Goal: Transaction & Acquisition: Purchase product/service

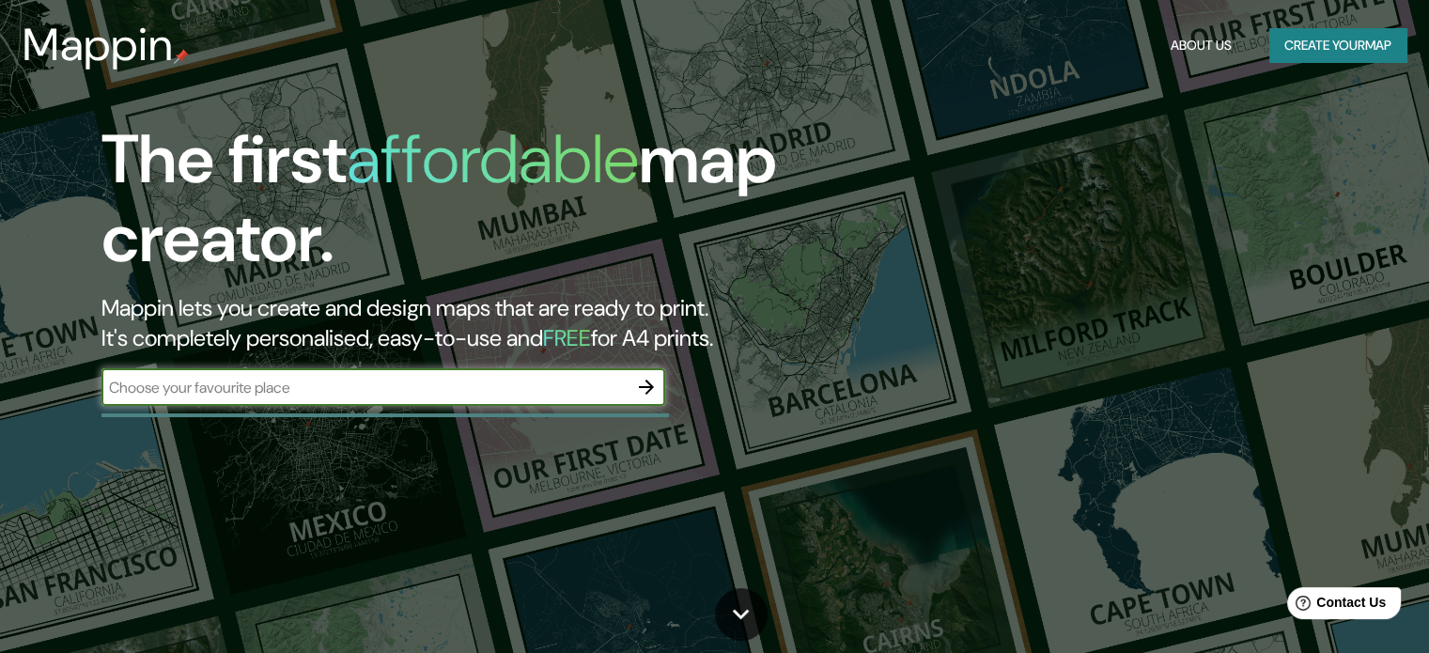
click at [555, 384] on input "text" at bounding box center [364, 388] width 526 height 22
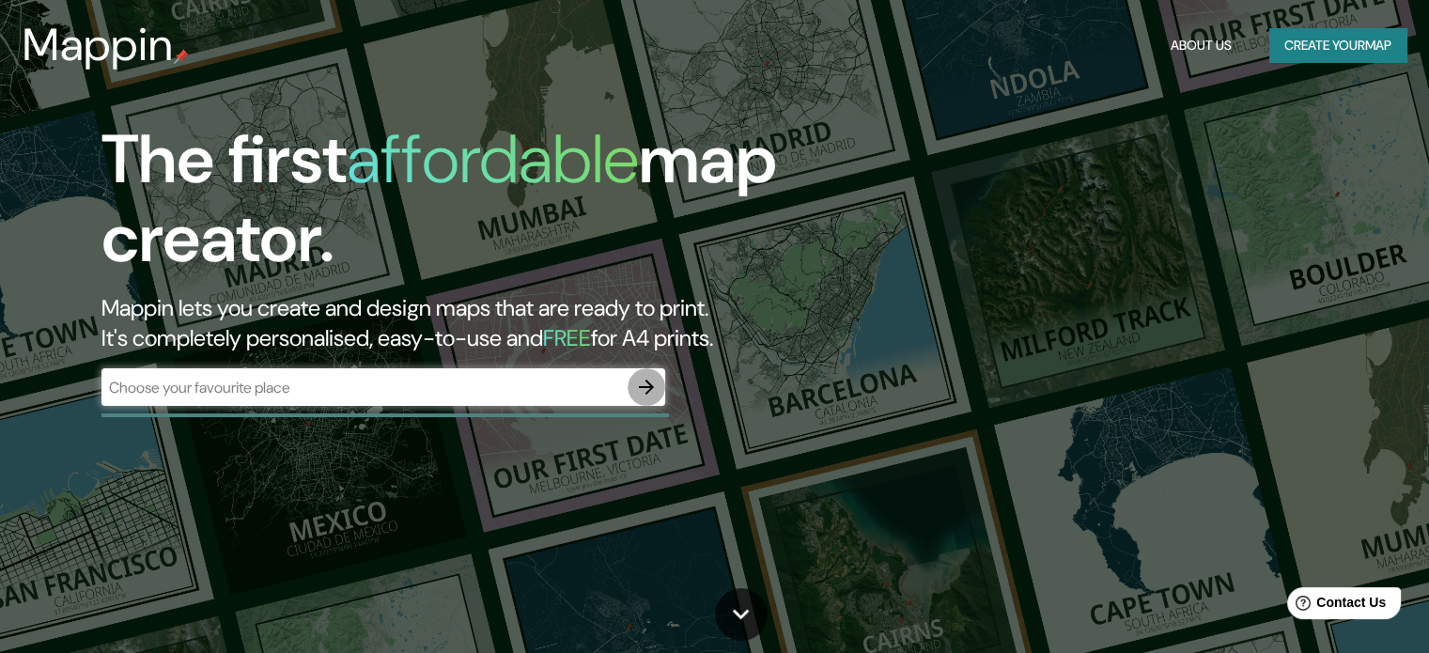
click at [645, 398] on icon "button" at bounding box center [646, 387] width 23 height 23
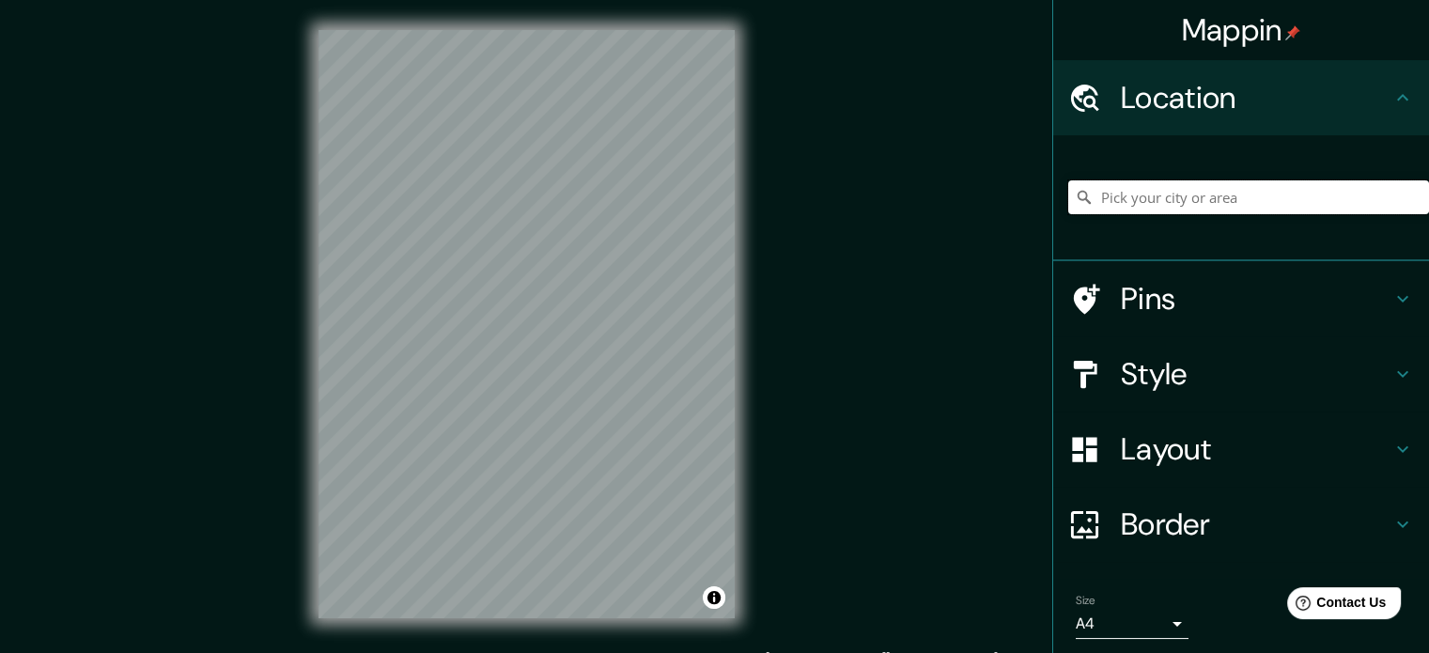
click at [1182, 193] on input "Pick your city or area" at bounding box center [1249, 197] width 361 height 34
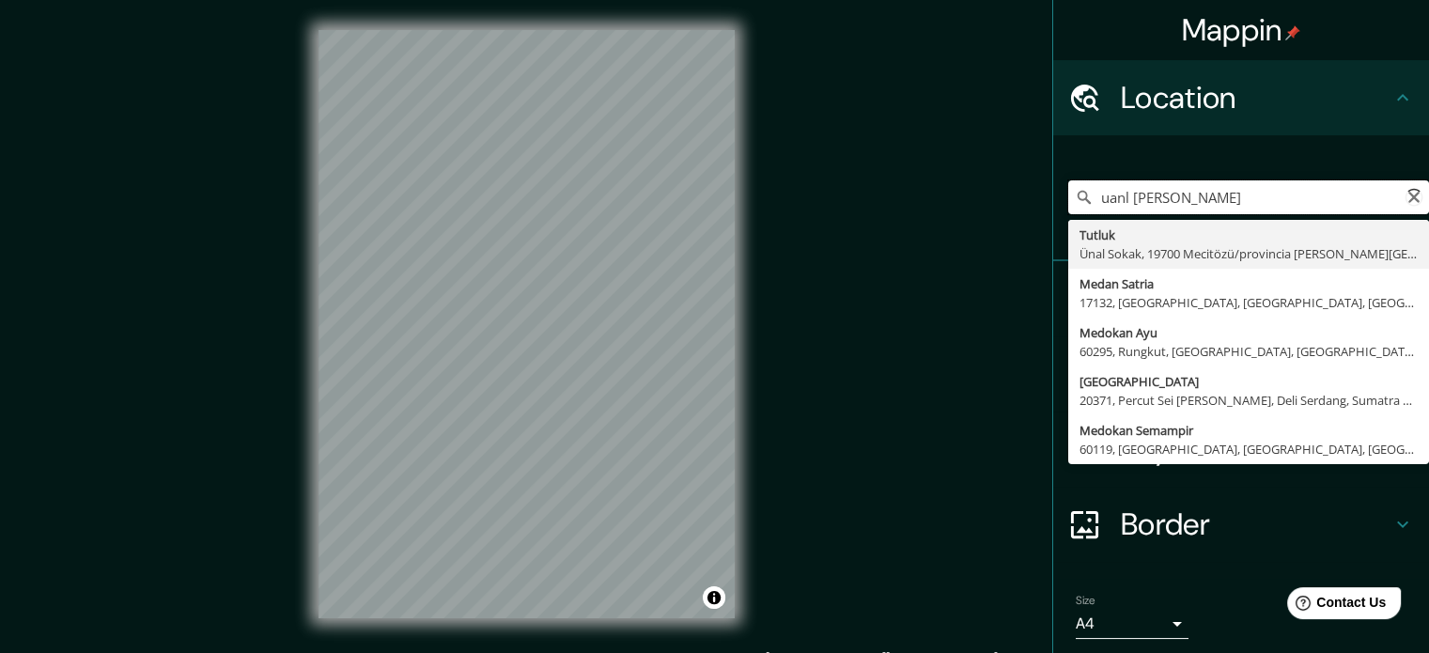
type input "uanl [PERSON_NAME]"
drag, startPoint x: 1225, startPoint y: 183, endPoint x: 990, endPoint y: 210, distance: 237.3
click at [990, 210] on div "Mappin Location [GEOGRAPHIC_DATA] [PERSON_NAME][GEOGRAPHIC_DATA] [GEOGRAPHIC_DA…" at bounding box center [714, 339] width 1429 height 679
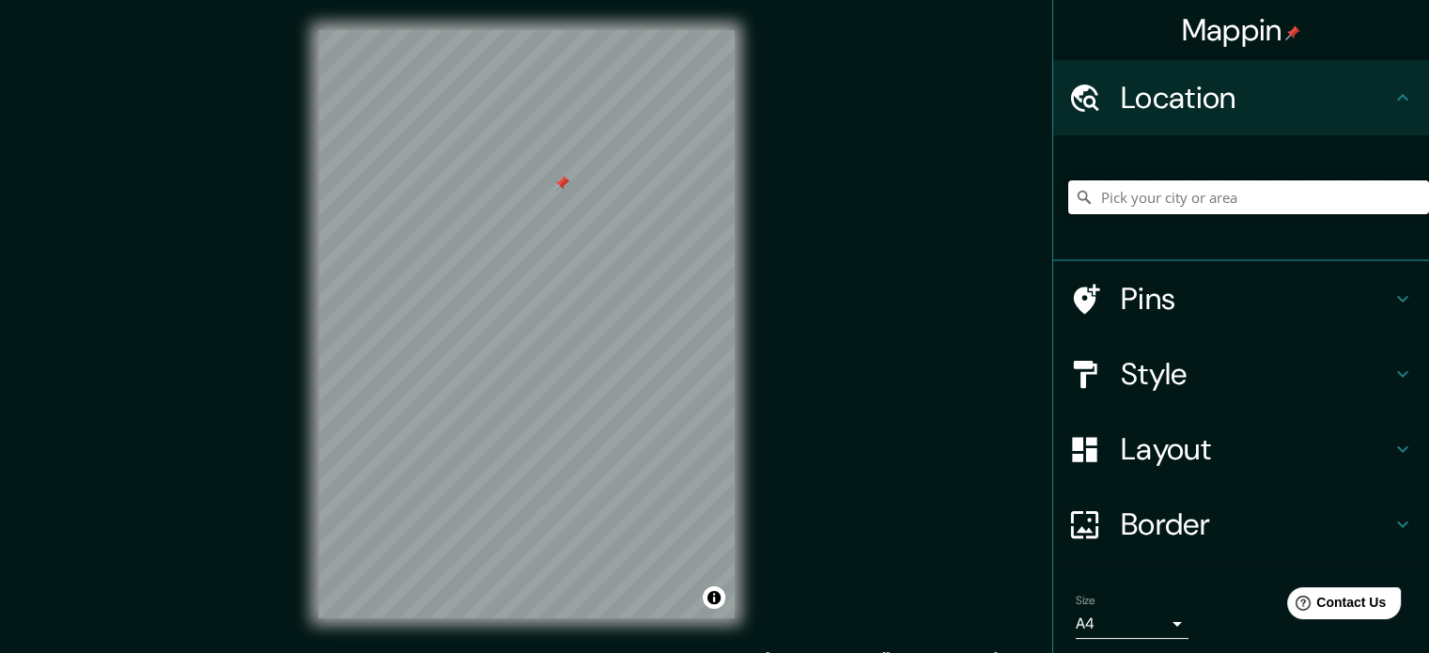
click at [1173, 188] on input "Pick your city or area" at bounding box center [1249, 197] width 361 height 34
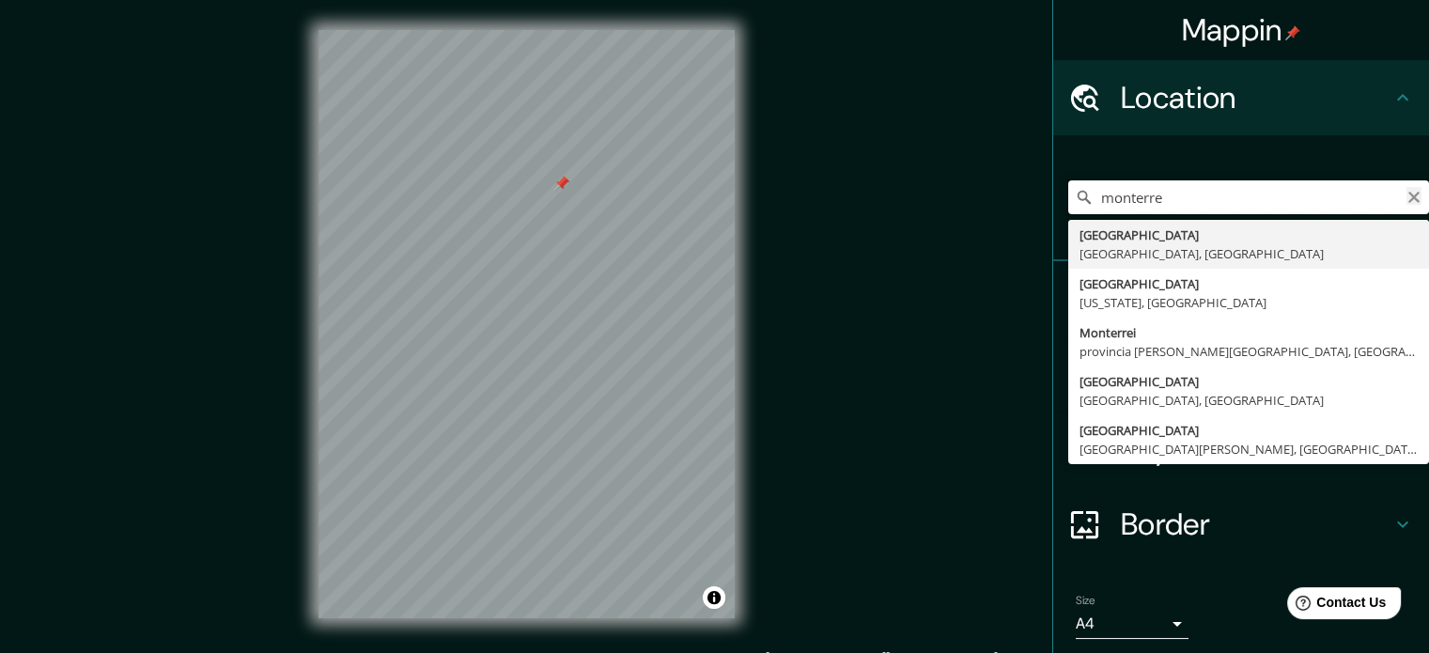
type input "monterre"
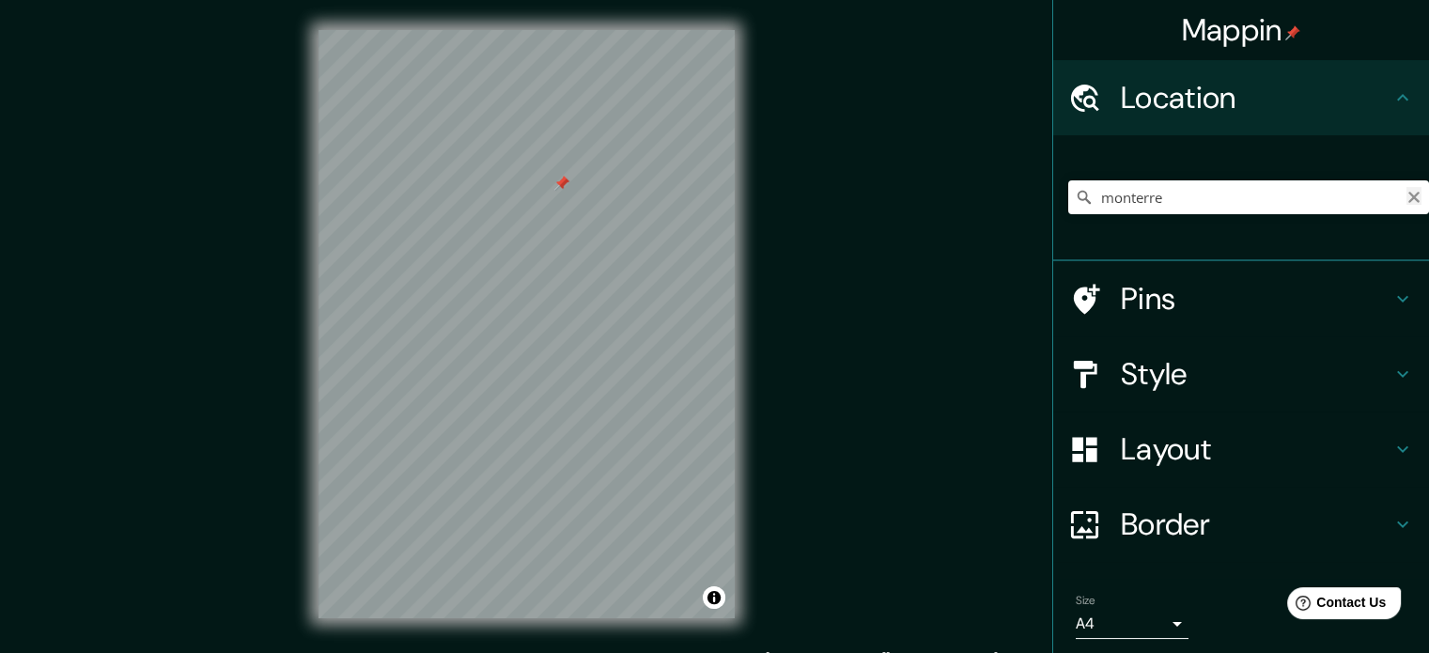
click at [1409, 195] on icon "Clear" at bounding box center [1414, 197] width 11 height 11
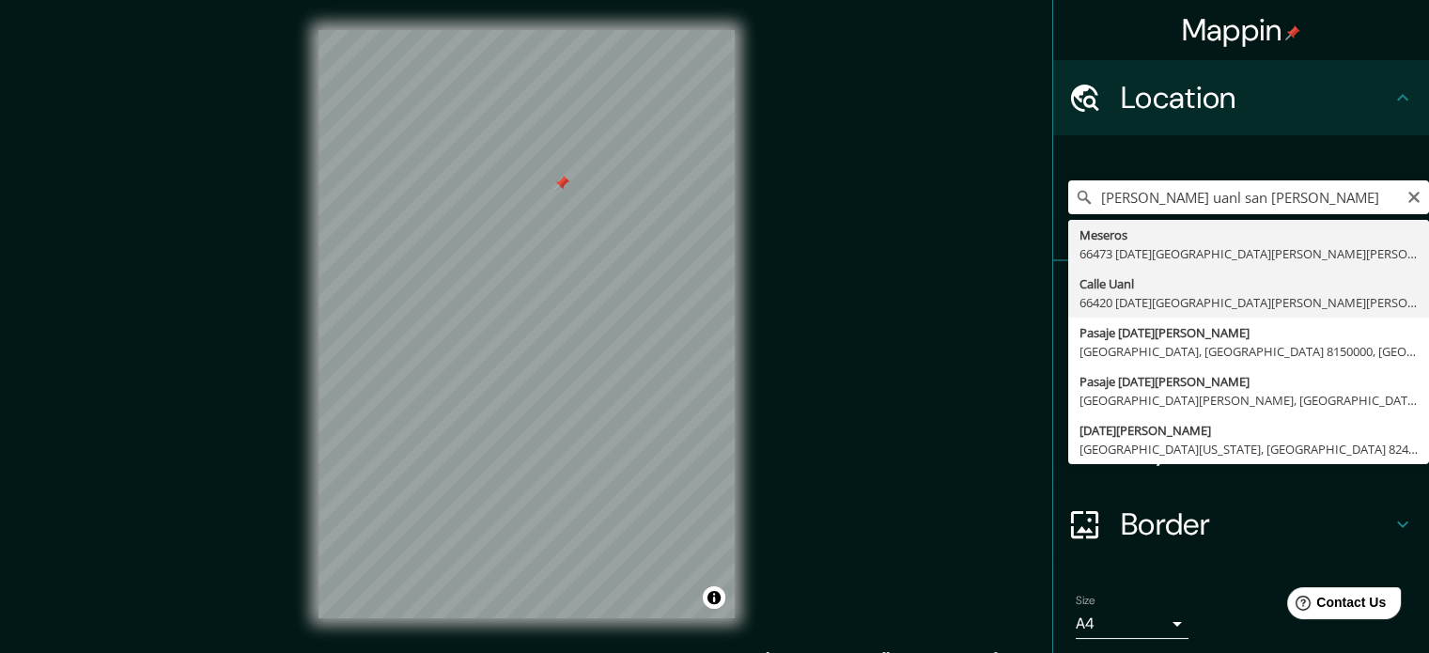
type input "[GEOGRAPHIC_DATA], [GEOGRAPHIC_DATA][DATE][PERSON_NAME][PERSON_NAME], [GEOGRAPH…"
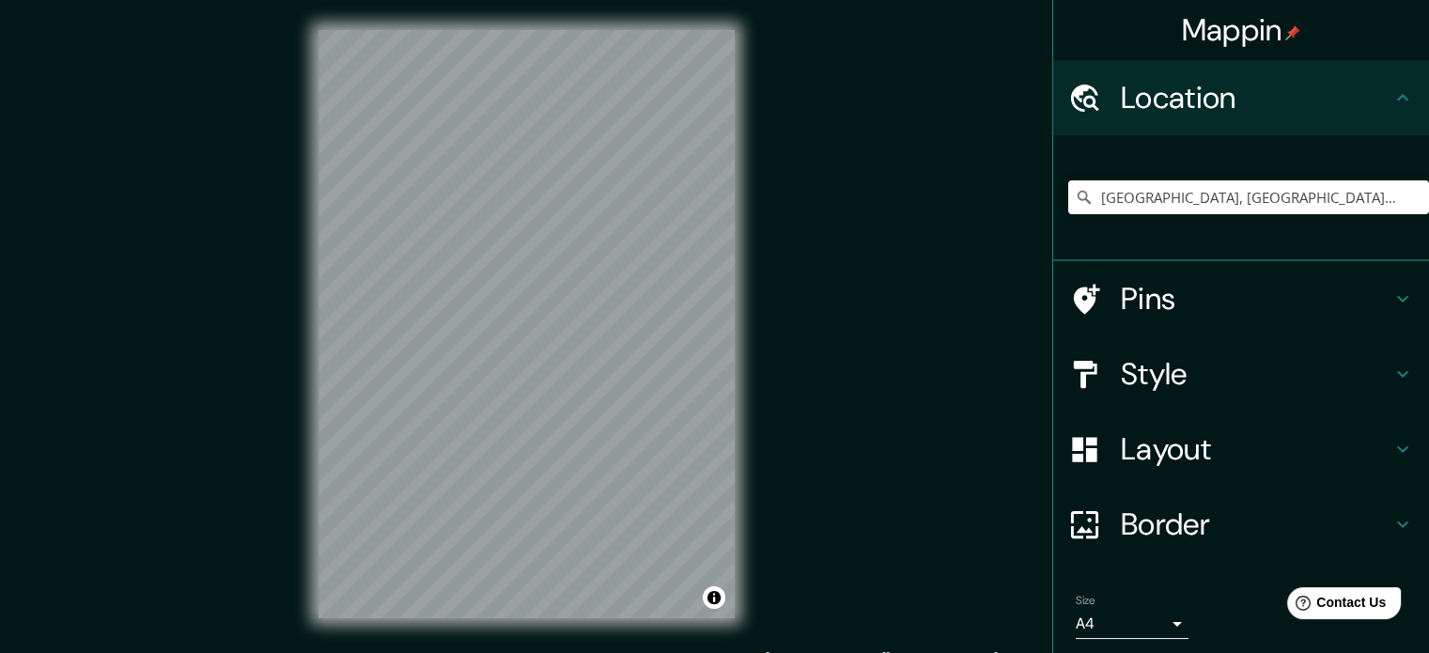
click at [632, 322] on div "© Mapbox © OpenStreetMap Improve this map" at bounding box center [527, 324] width 476 height 648
drag, startPoint x: 737, startPoint y: 320, endPoint x: 845, endPoint y: 403, distance: 136.7
click at [845, 403] on div "Mappin Location [GEOGRAPHIC_DATA], [GEOGRAPHIC_DATA][DATE][PERSON_NAME][PERSON_…" at bounding box center [714, 339] width 1429 height 679
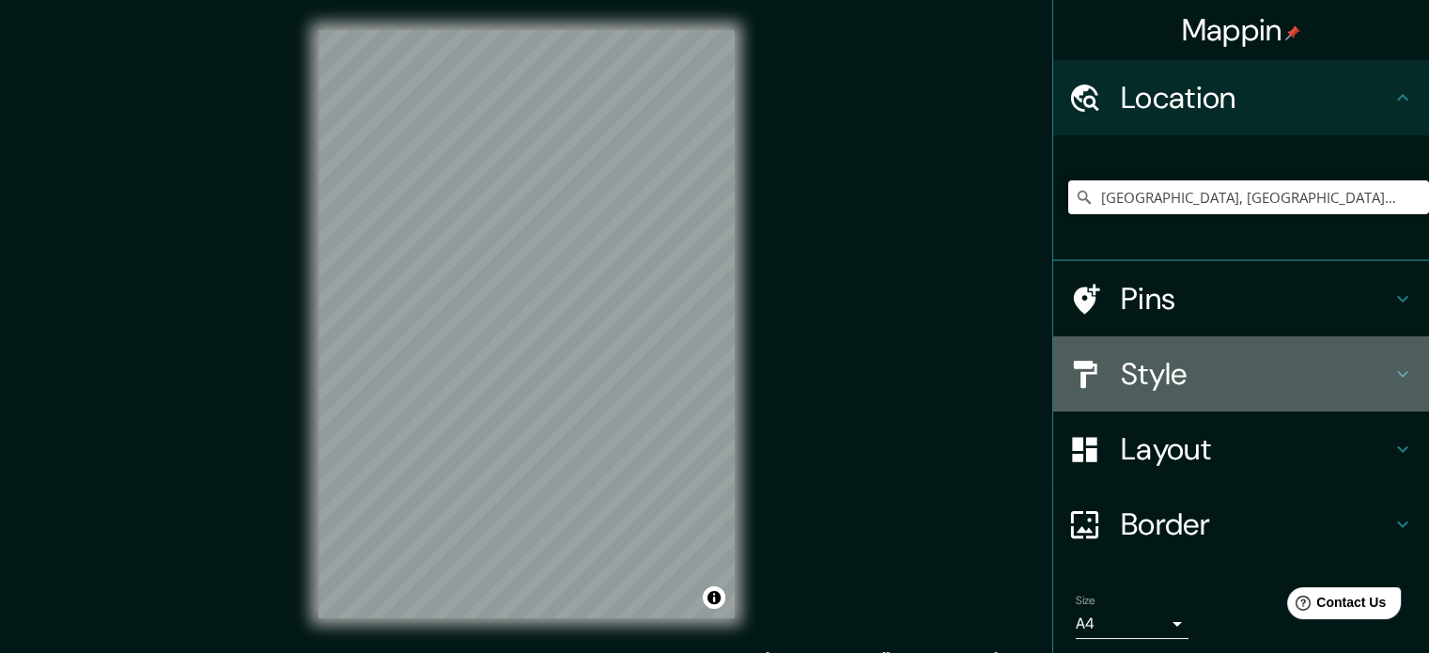
click at [1244, 367] on h4 "Style" at bounding box center [1256, 374] width 271 height 38
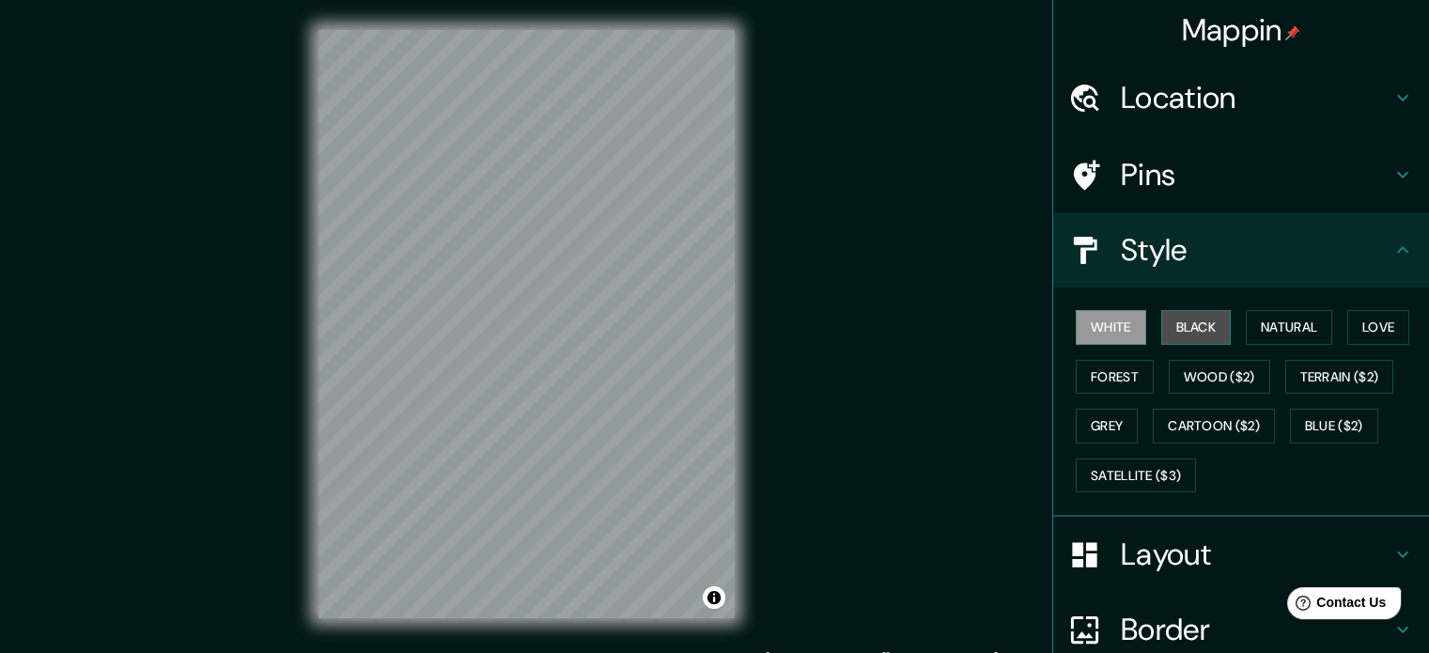
click at [1173, 335] on button "Black" at bounding box center [1197, 327] width 70 height 35
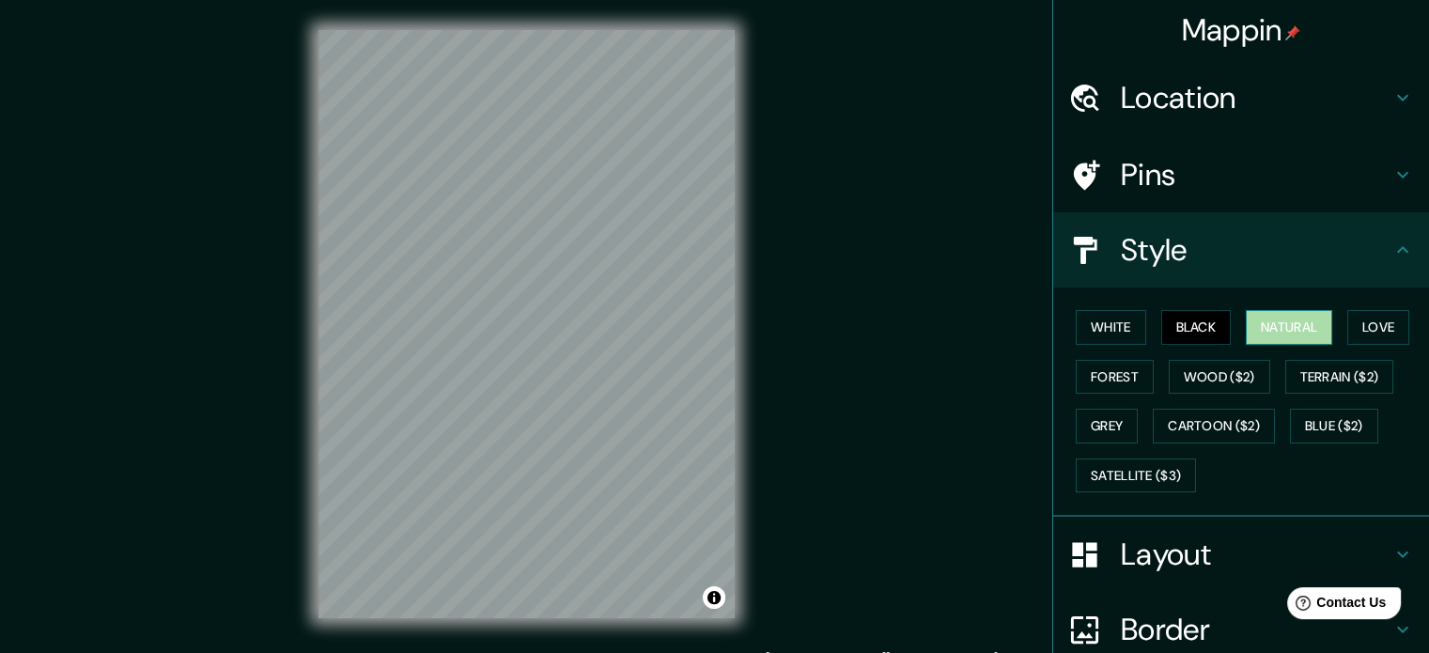
click at [1259, 326] on button "Natural" at bounding box center [1289, 327] width 86 height 35
click at [1373, 328] on button "Love" at bounding box center [1379, 327] width 62 height 35
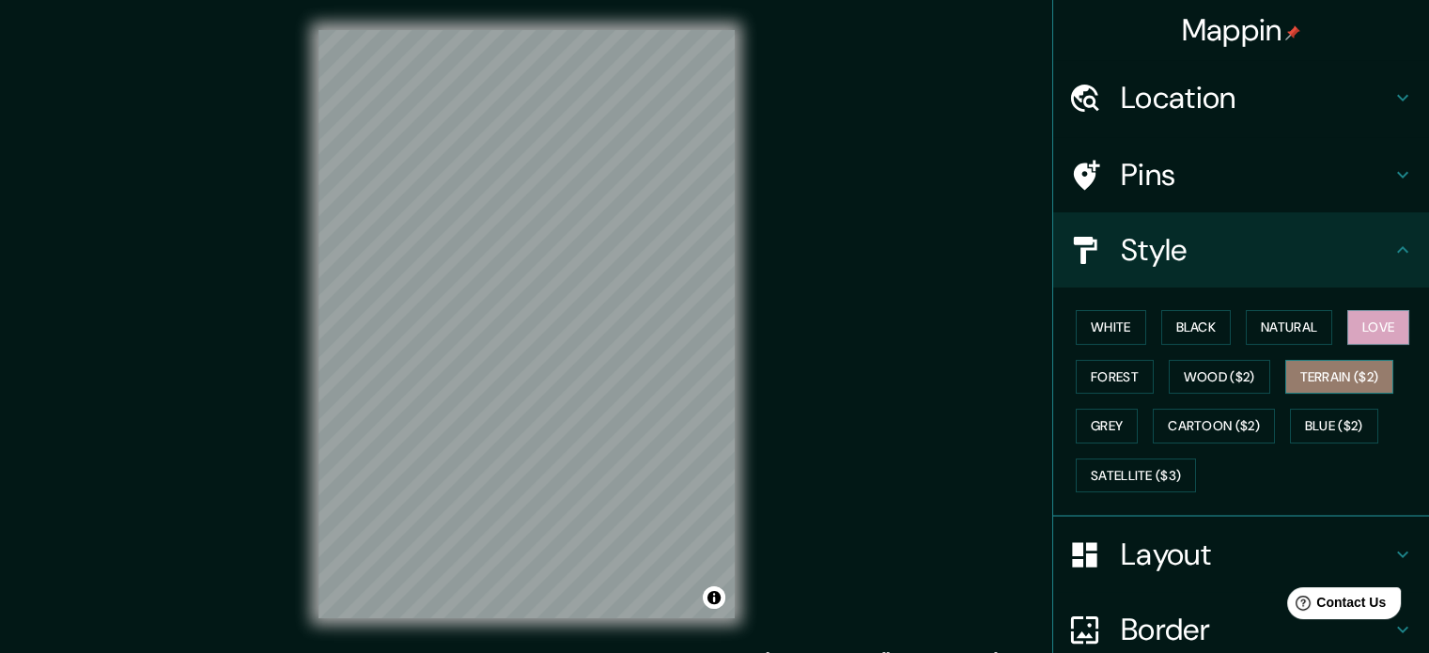
click at [1350, 375] on button "Terrain ($2)" at bounding box center [1340, 377] width 109 height 35
click at [1371, 333] on button "Love" at bounding box center [1379, 327] width 62 height 35
click at [1098, 373] on button "Forest" at bounding box center [1115, 377] width 78 height 35
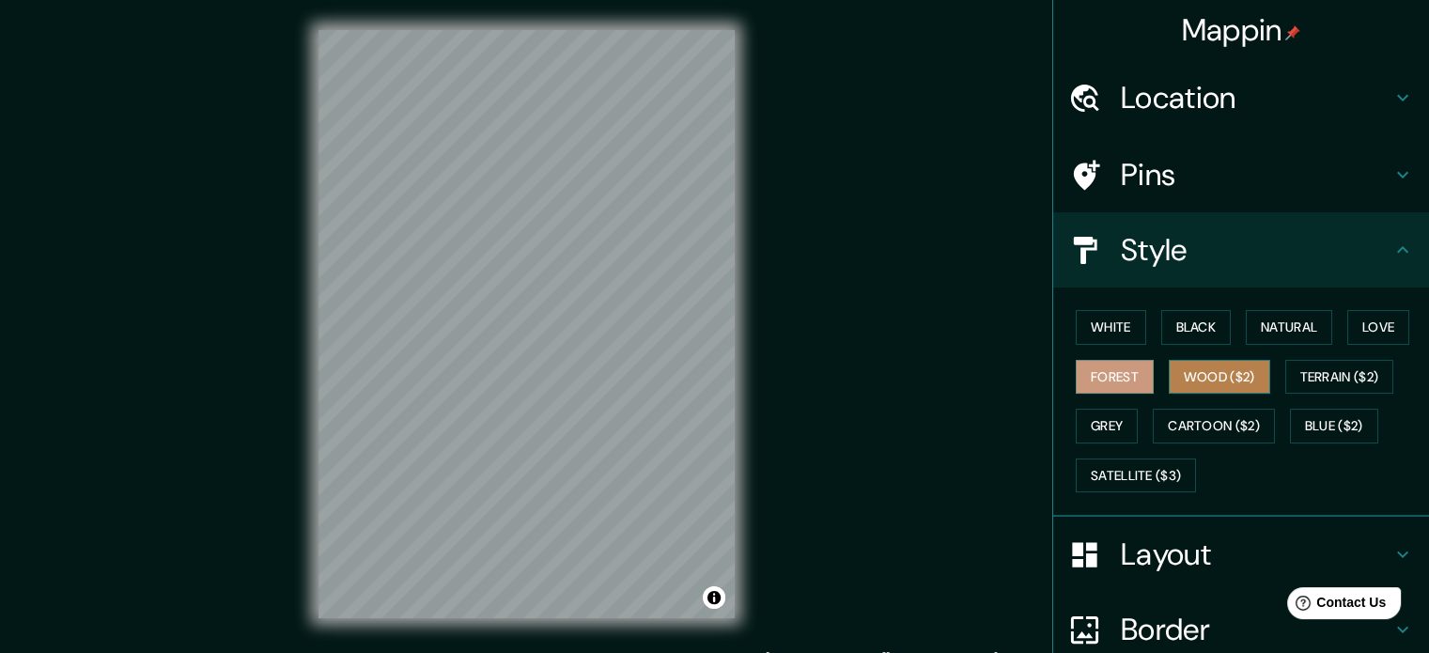
click at [1207, 382] on button "Wood ($2)" at bounding box center [1219, 377] width 101 height 35
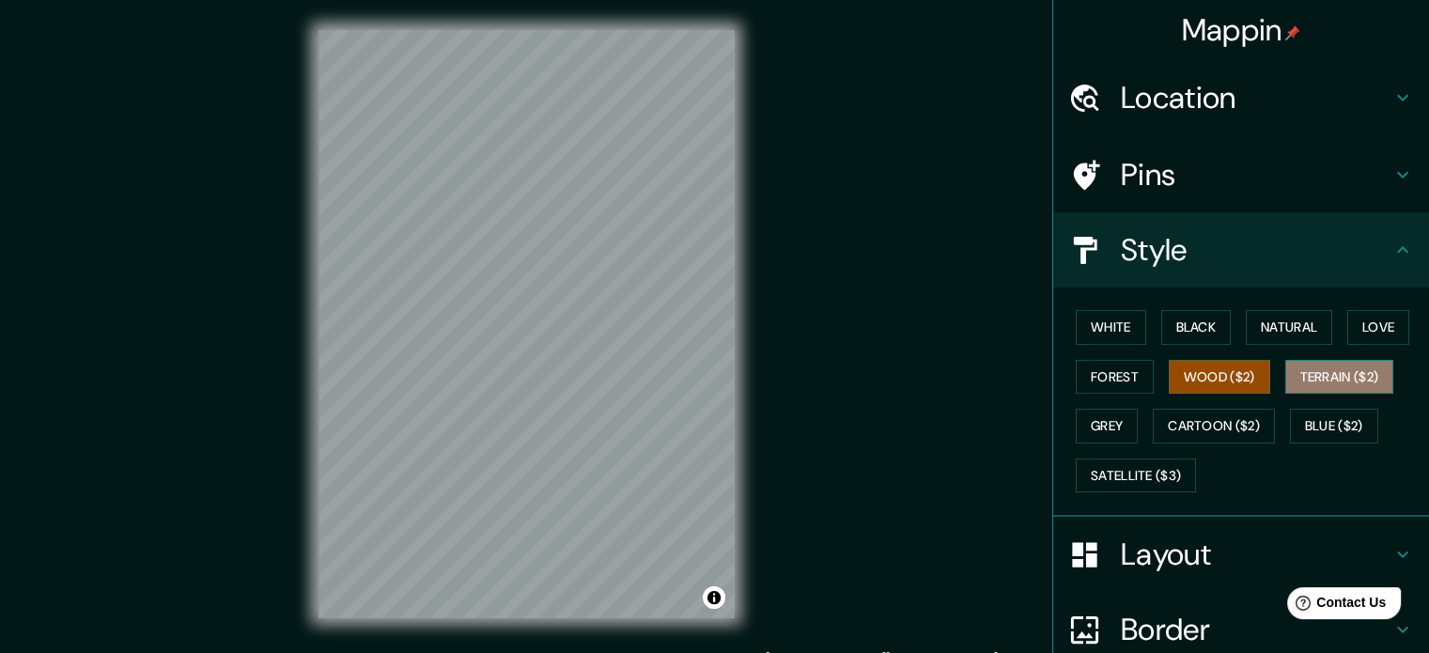
click at [1346, 373] on button "Terrain ($2)" at bounding box center [1340, 377] width 109 height 35
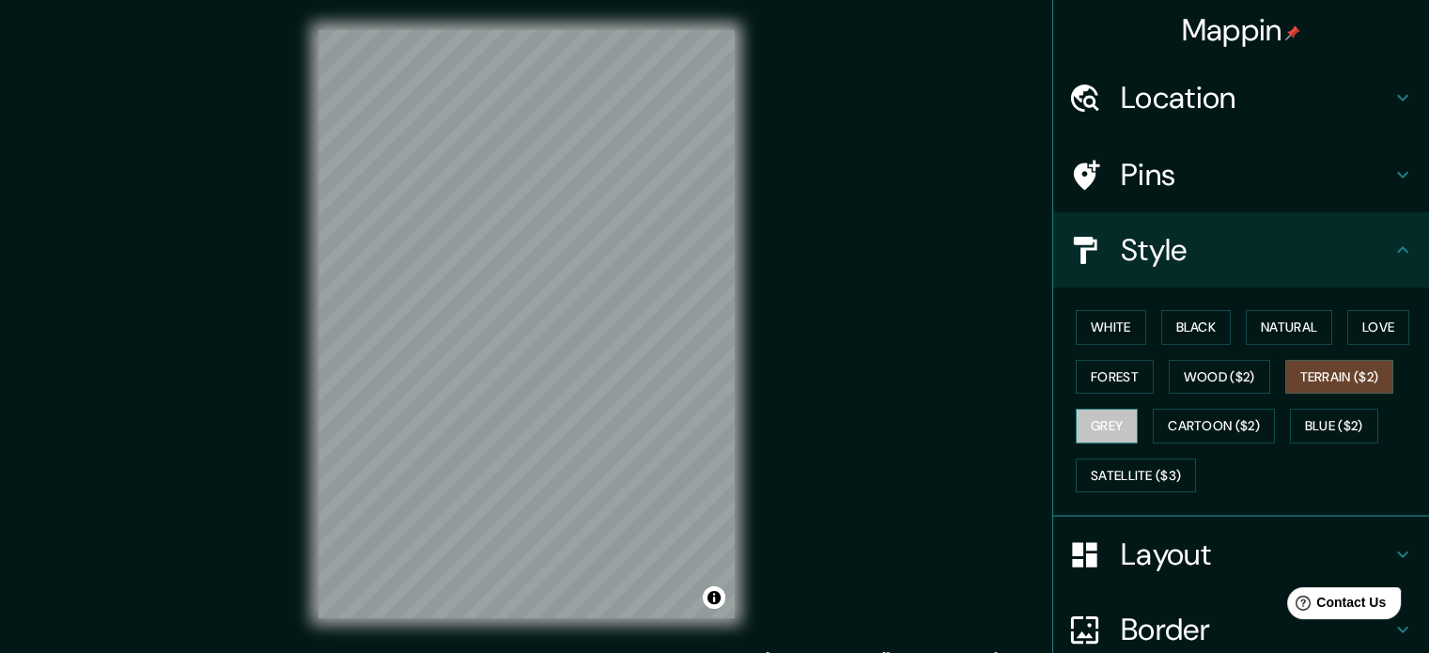
click at [1116, 423] on button "Grey" at bounding box center [1107, 426] width 62 height 35
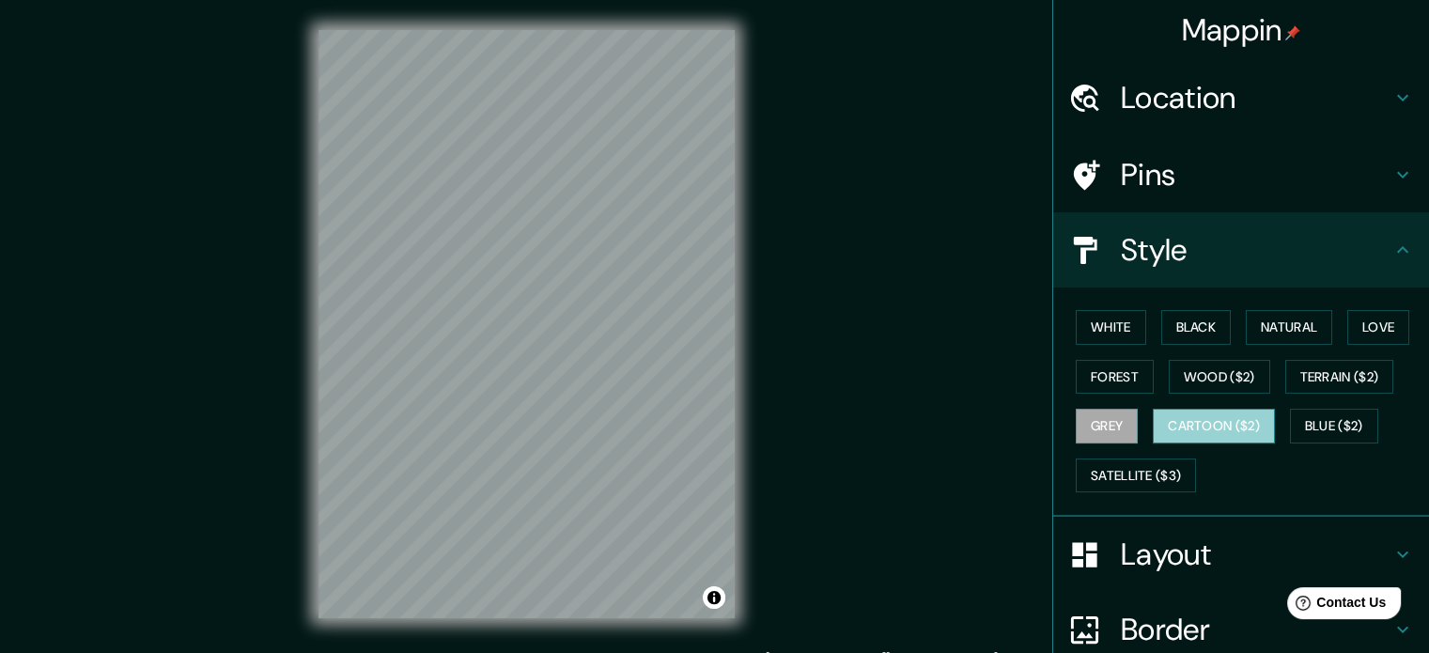
click at [1184, 423] on button "Cartoon ($2)" at bounding box center [1214, 426] width 122 height 35
click at [1100, 375] on button "Forest" at bounding box center [1115, 377] width 78 height 35
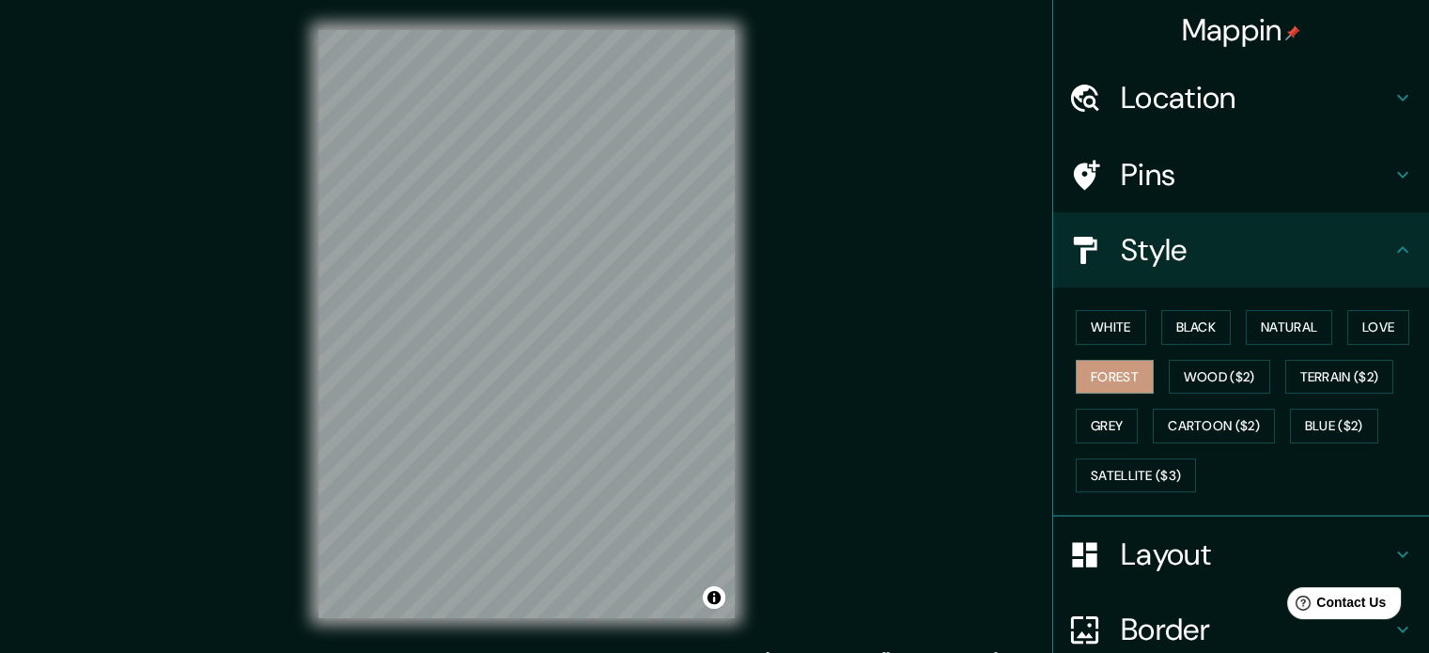
scroll to position [167, 0]
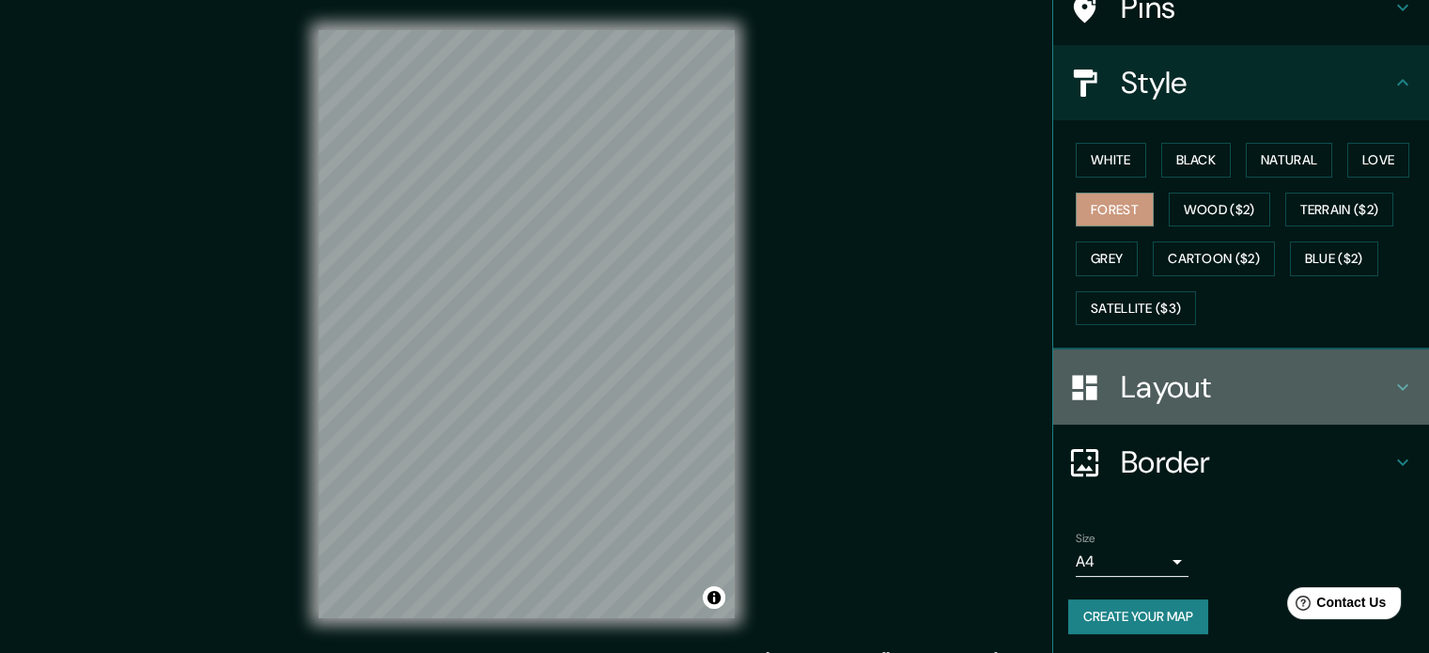
click at [1201, 402] on h4 "Layout" at bounding box center [1256, 387] width 271 height 38
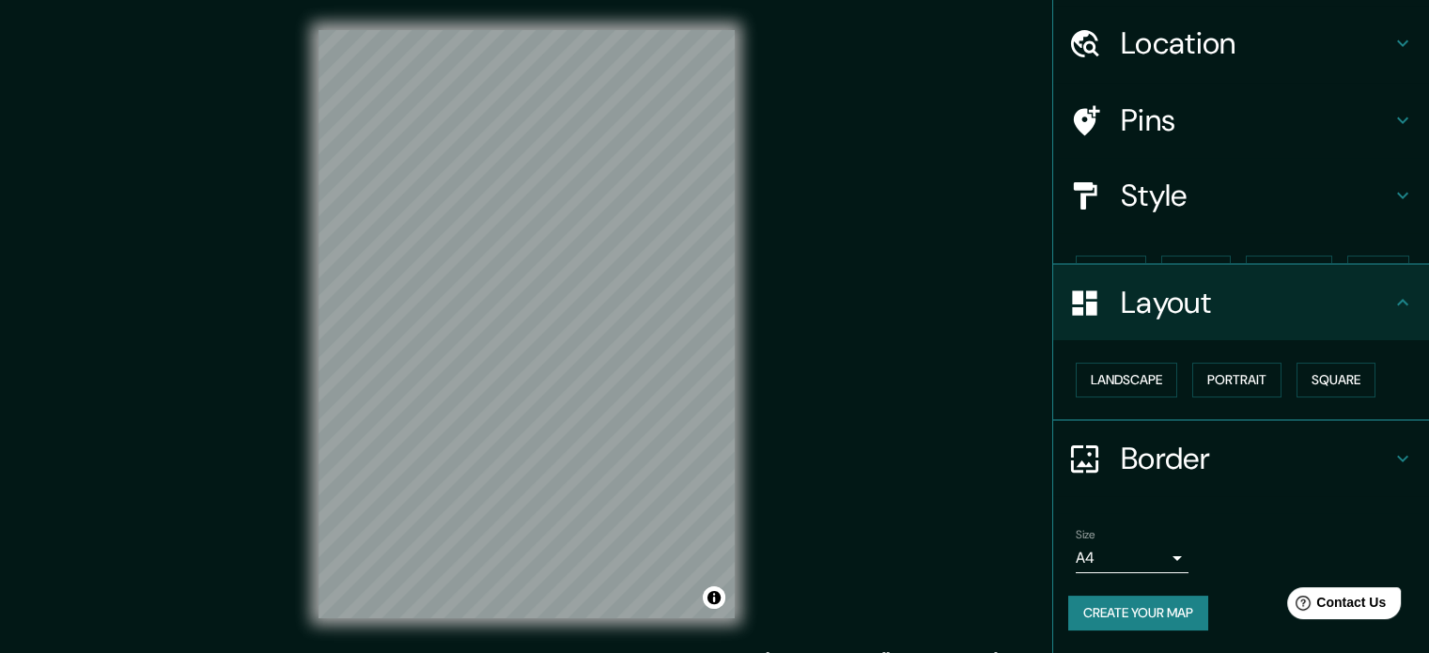
scroll to position [21, 0]
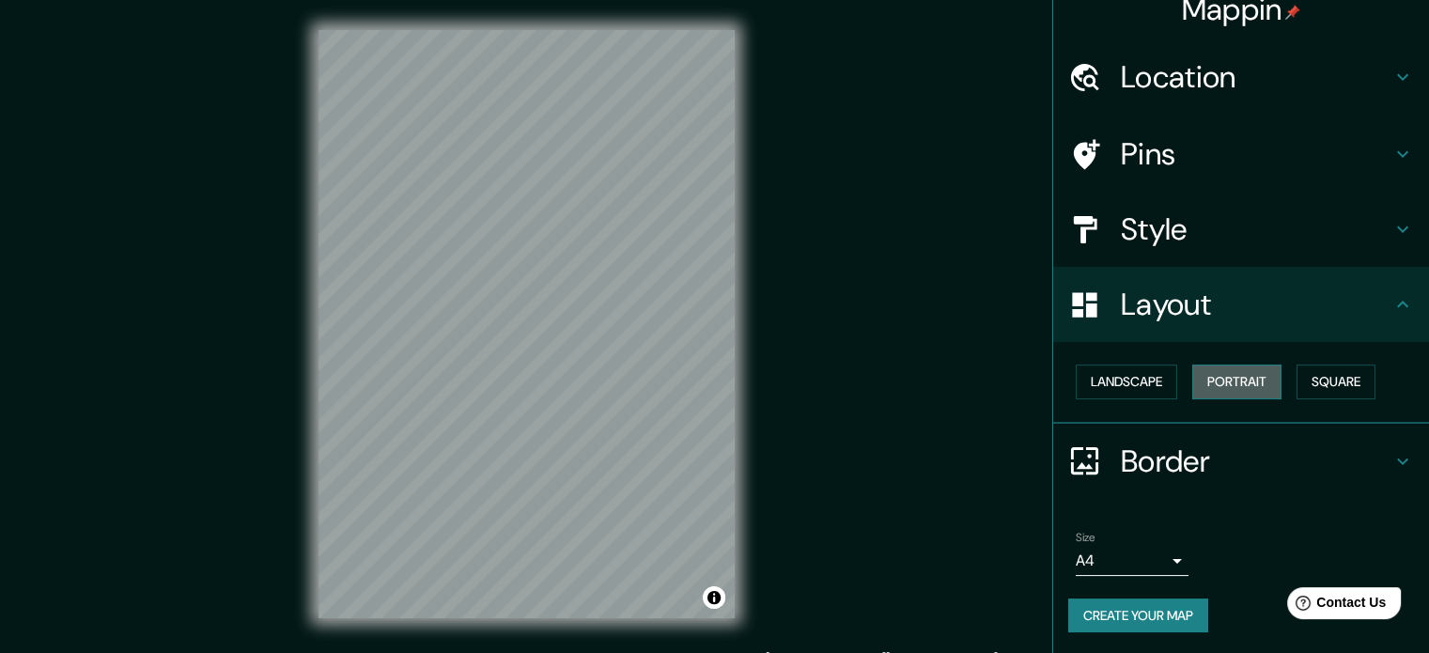
click at [1227, 384] on button "Portrait" at bounding box center [1237, 382] width 89 height 35
click at [1156, 372] on button "Landscape" at bounding box center [1126, 382] width 101 height 35
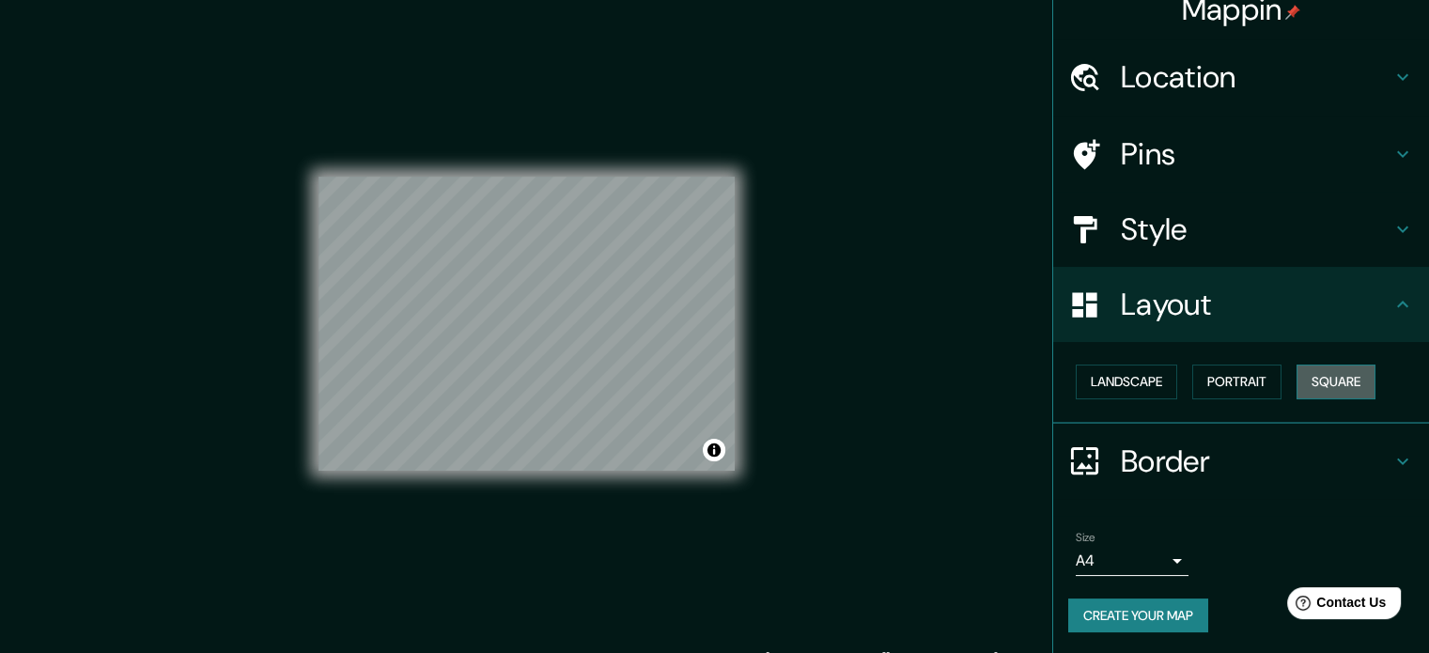
click at [1333, 386] on button "Square" at bounding box center [1336, 382] width 79 height 35
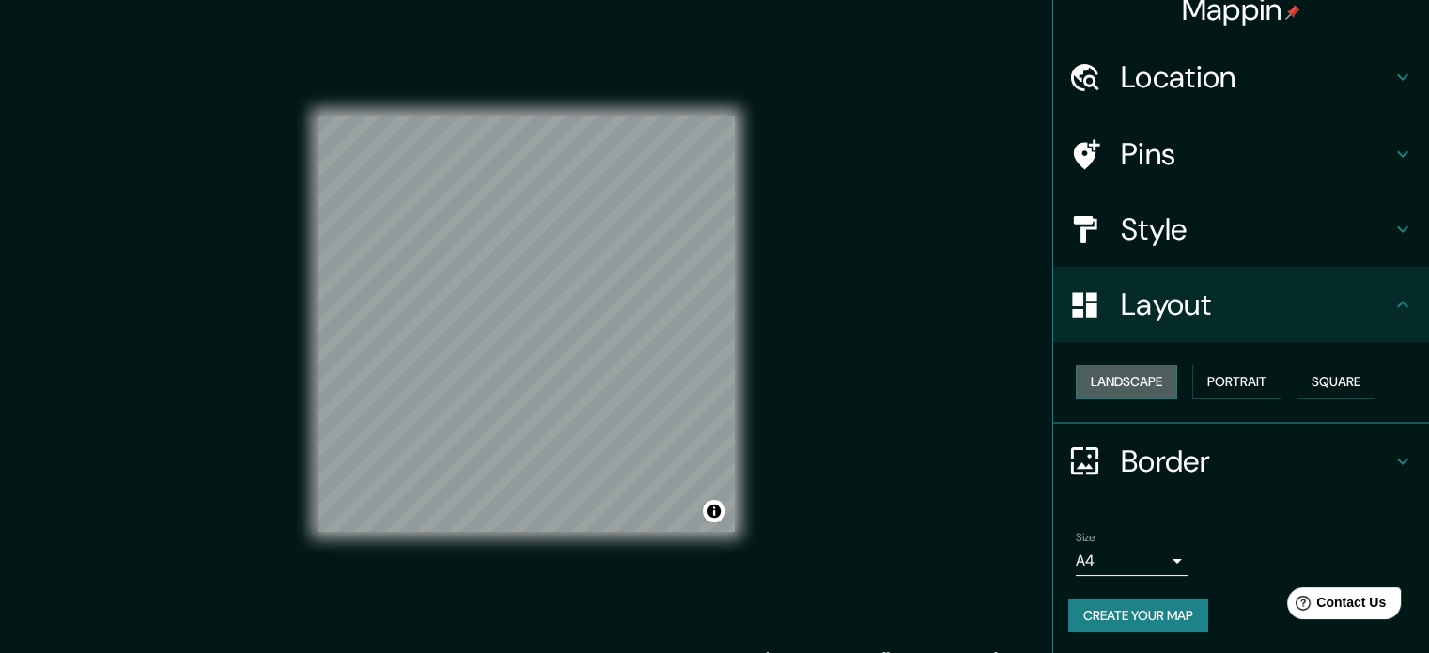
click at [1146, 378] on button "Landscape" at bounding box center [1126, 382] width 101 height 35
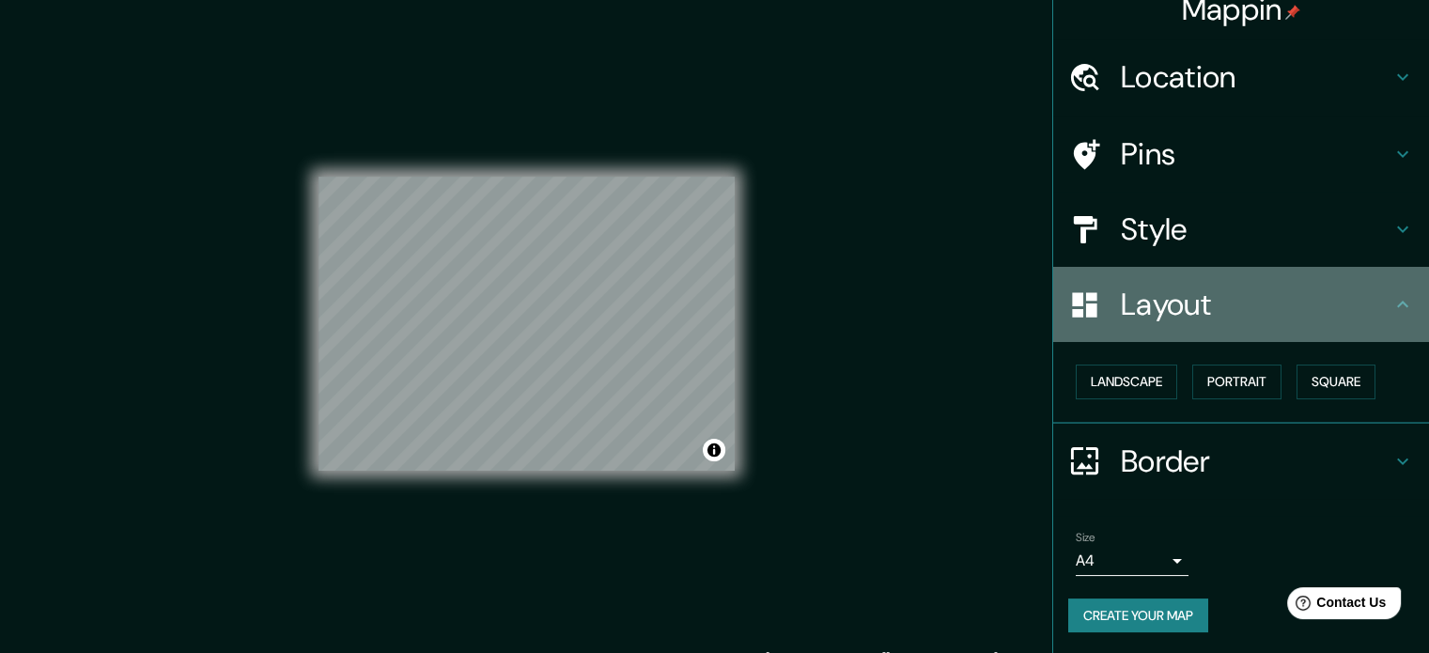
click at [1277, 322] on h4 "Layout" at bounding box center [1256, 305] width 271 height 38
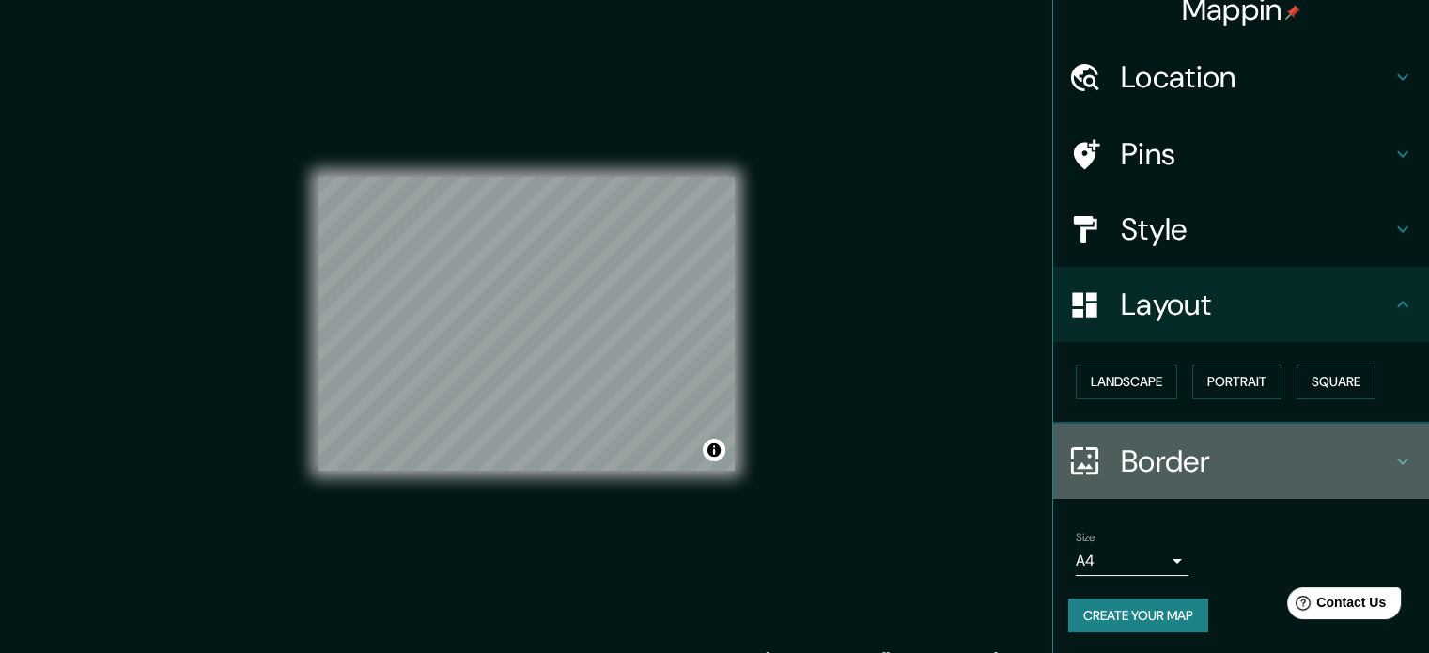
click at [1195, 476] on h4 "Border" at bounding box center [1256, 462] width 271 height 38
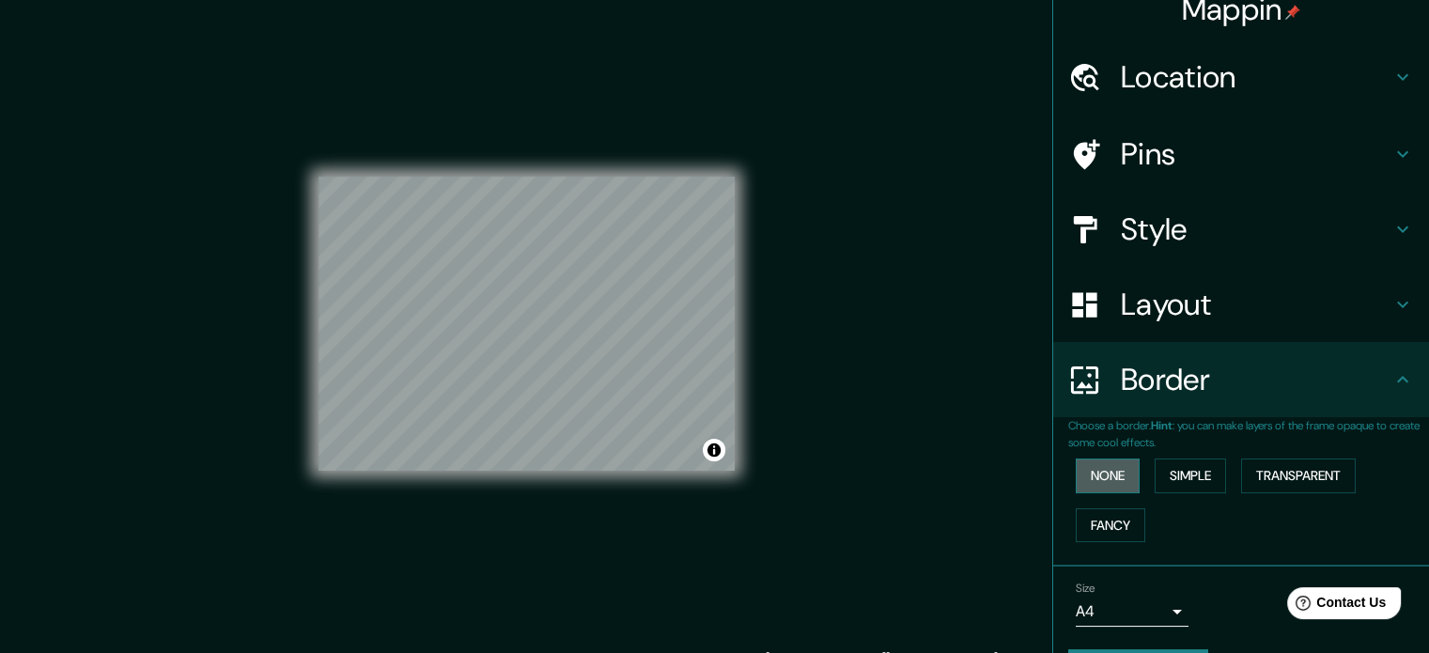
click at [1116, 475] on button "None" at bounding box center [1108, 476] width 64 height 35
click at [1181, 469] on button "Simple" at bounding box center [1190, 476] width 71 height 35
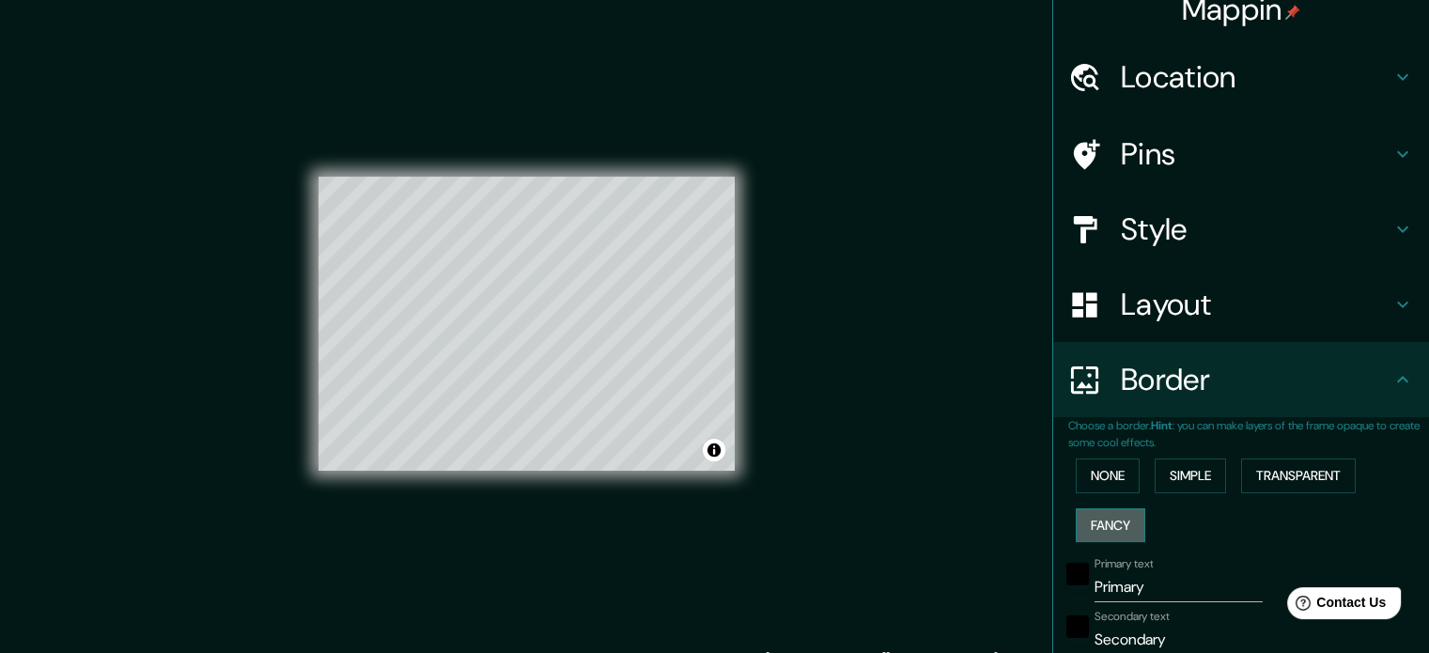
click at [1113, 524] on button "Fancy" at bounding box center [1111, 525] width 70 height 35
click at [1080, 473] on button "None" at bounding box center [1108, 476] width 64 height 35
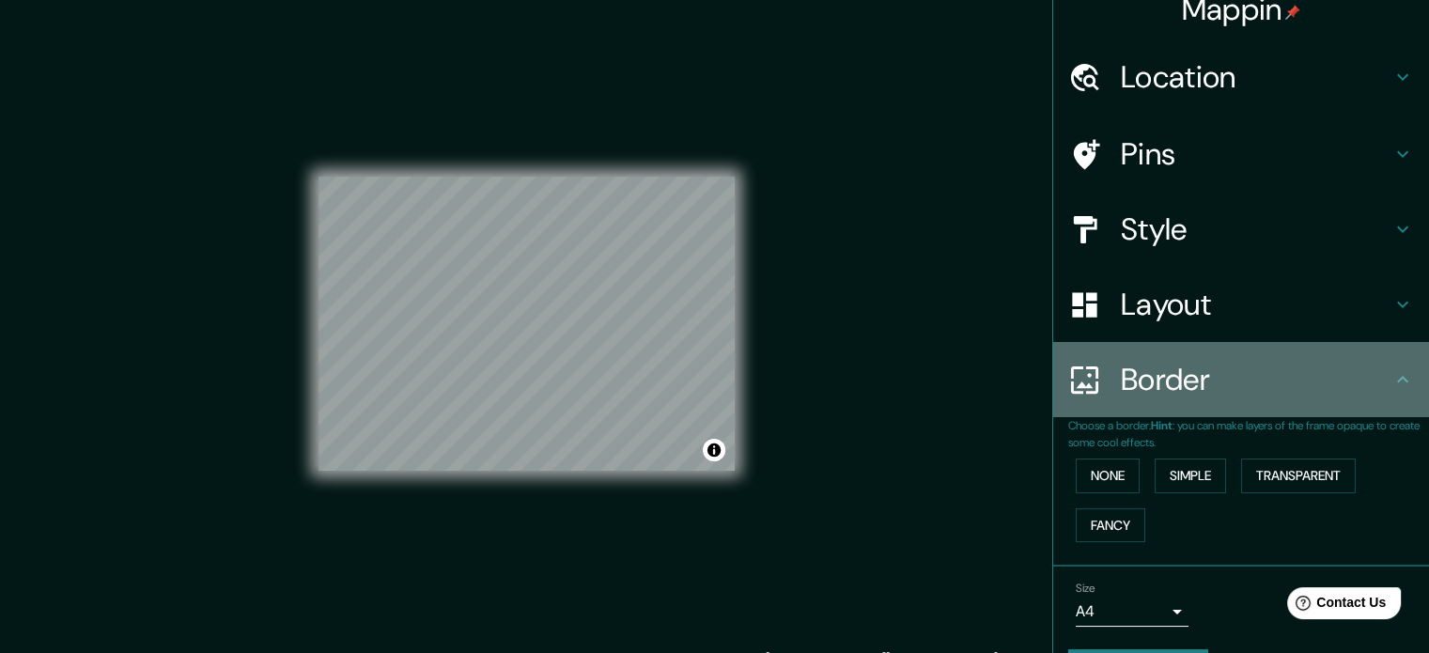
click at [1314, 375] on h4 "Border" at bounding box center [1256, 380] width 271 height 38
click at [1381, 359] on div "Border" at bounding box center [1241, 379] width 376 height 75
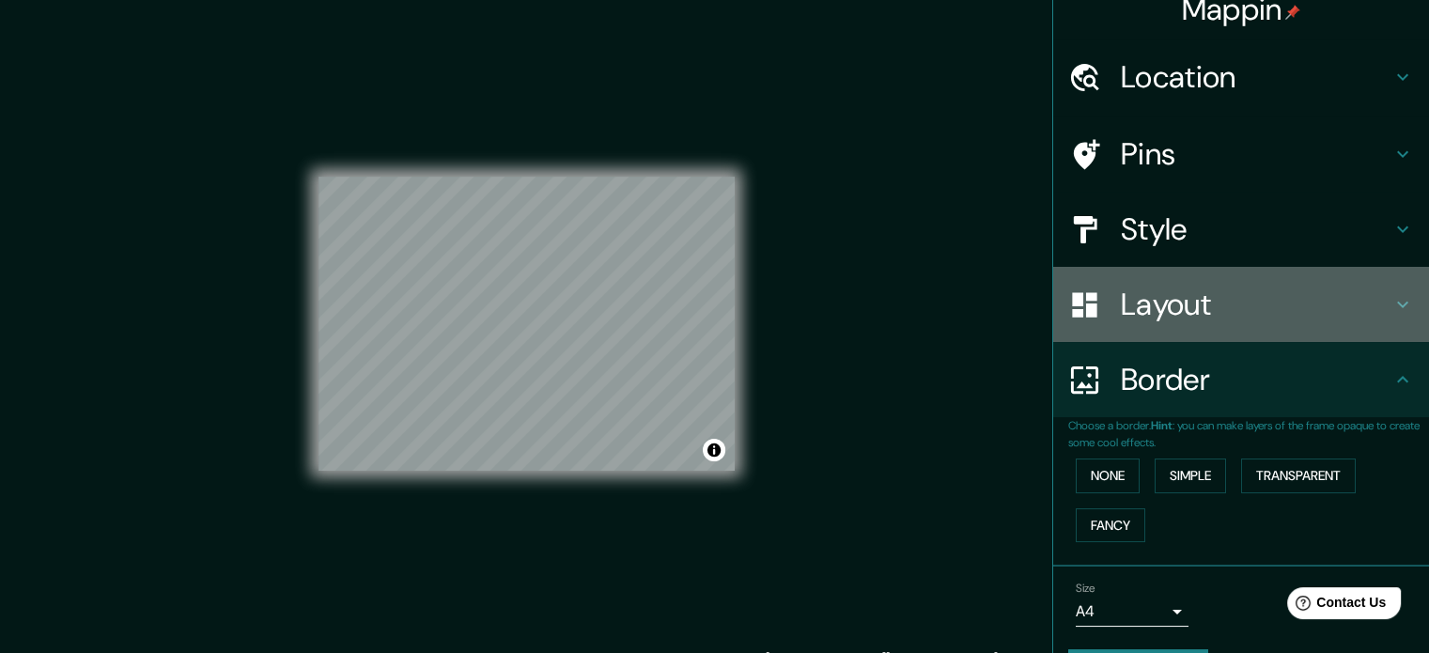
click at [1359, 313] on h4 "Layout" at bounding box center [1256, 305] width 271 height 38
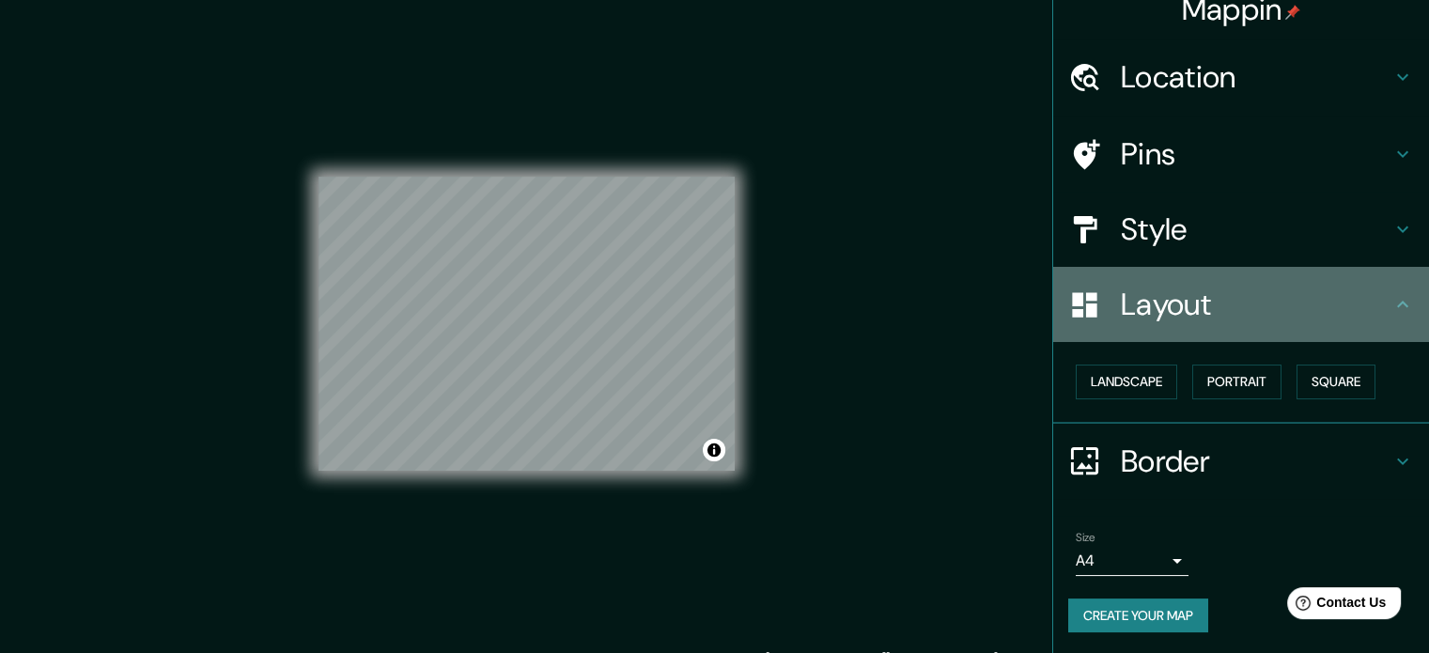
click at [1392, 311] on icon at bounding box center [1403, 304] width 23 height 23
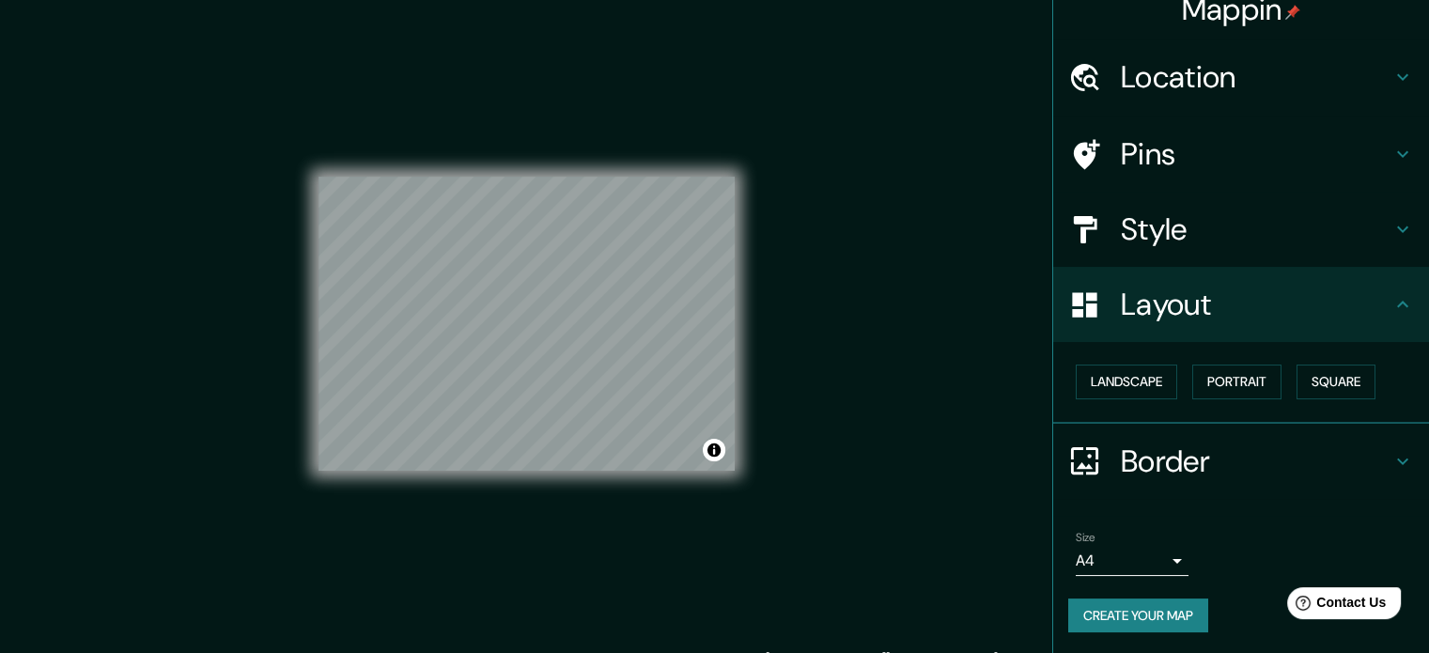
scroll to position [0, 0]
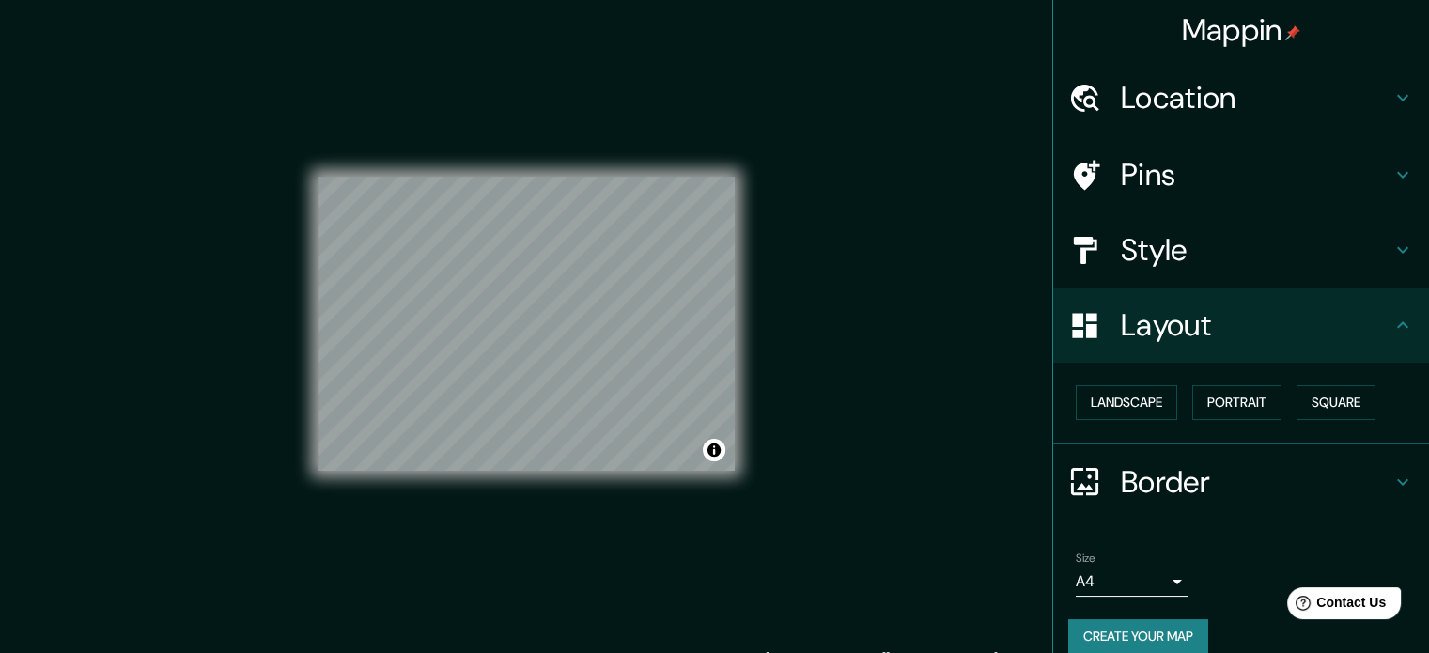
click at [833, 382] on div "Mappin Location [GEOGRAPHIC_DATA], [GEOGRAPHIC_DATA][DATE][PERSON_NAME][PERSON_…" at bounding box center [714, 339] width 1429 height 679
click at [1229, 401] on button "Portrait" at bounding box center [1237, 402] width 89 height 35
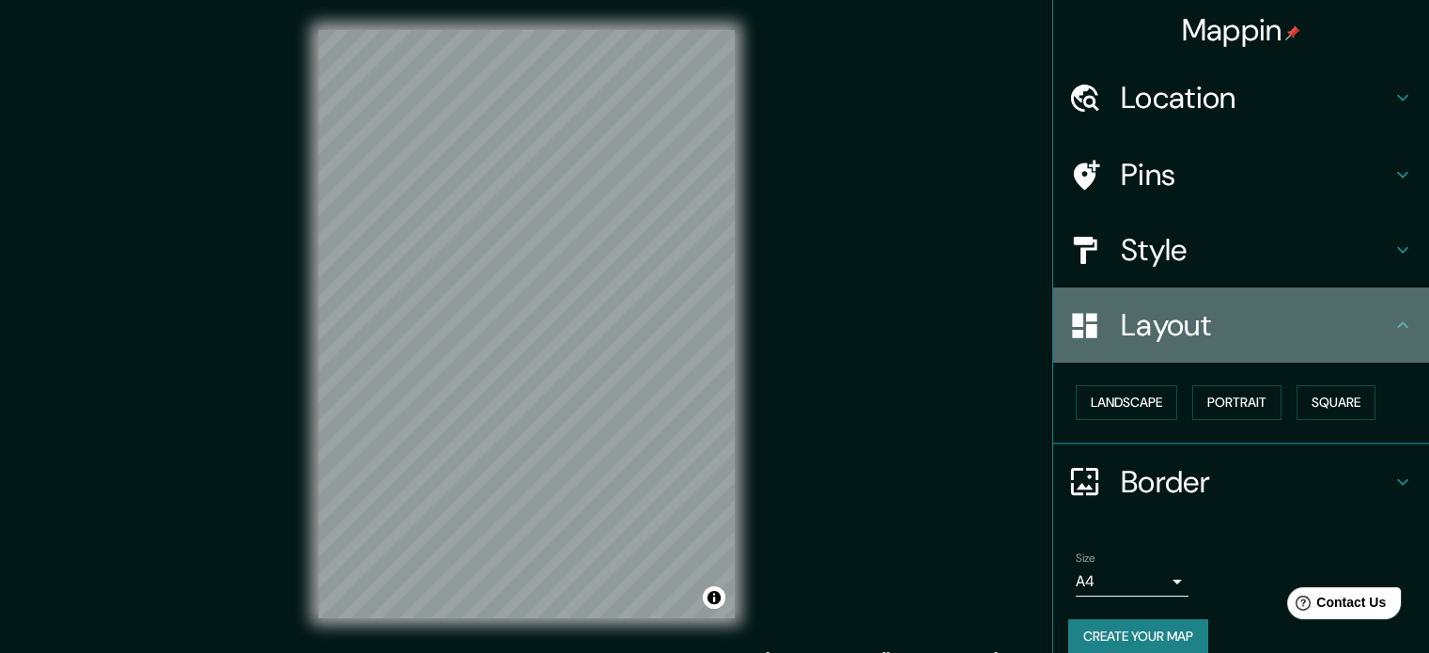
click at [1204, 328] on h4 "Layout" at bounding box center [1256, 325] width 271 height 38
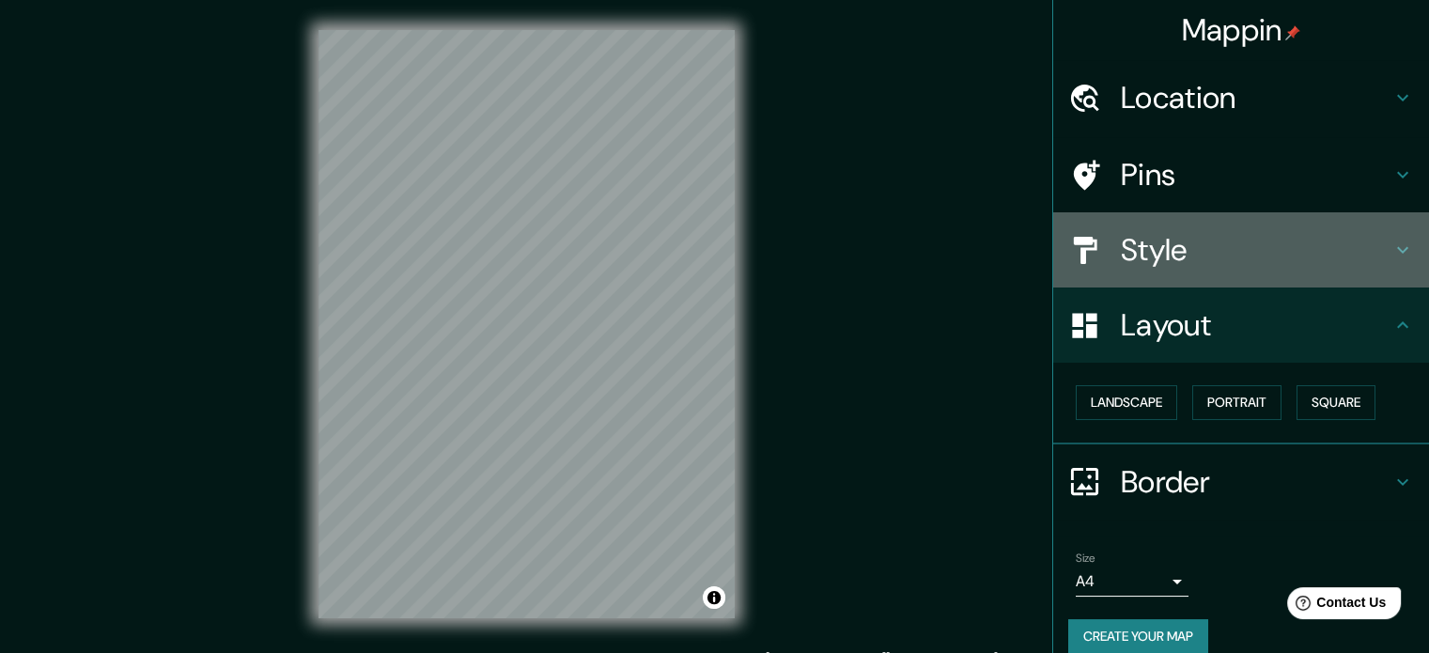
click at [1331, 254] on h4 "Style" at bounding box center [1256, 250] width 271 height 38
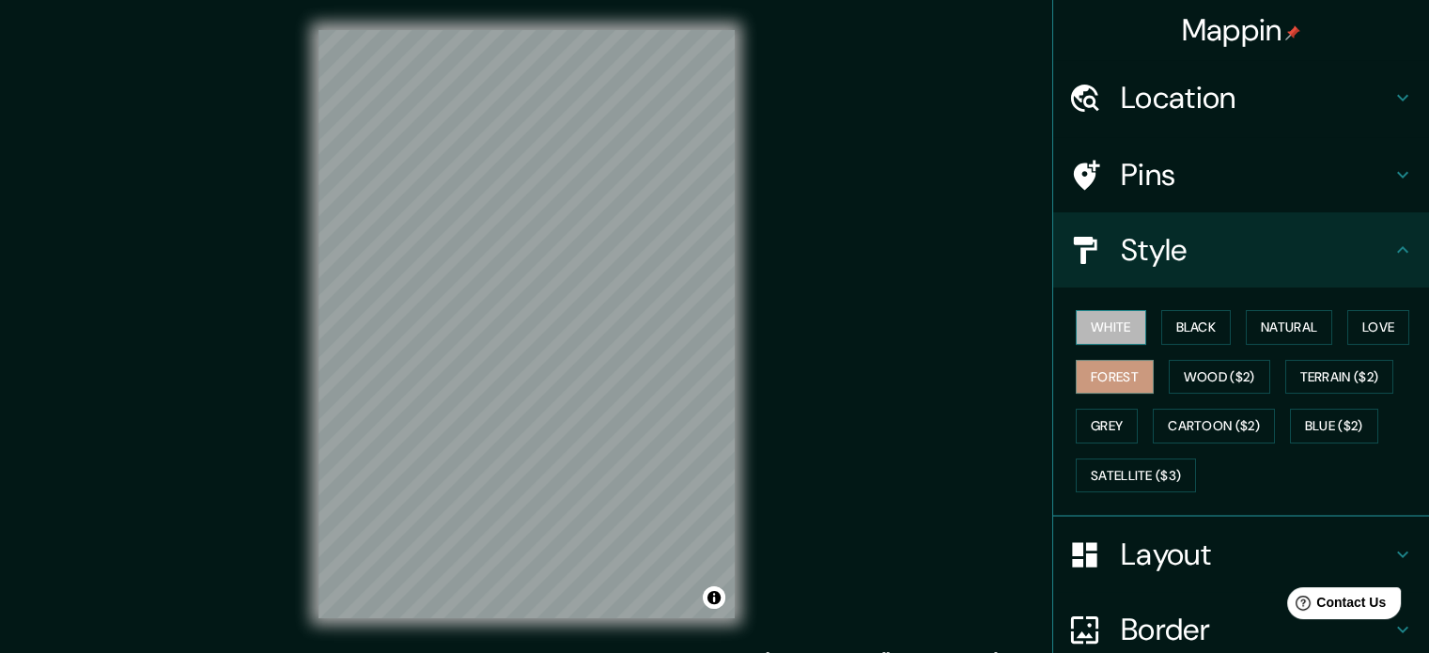
click at [1105, 330] on button "White" at bounding box center [1111, 327] width 70 height 35
click at [1178, 337] on button "Black" at bounding box center [1197, 327] width 70 height 35
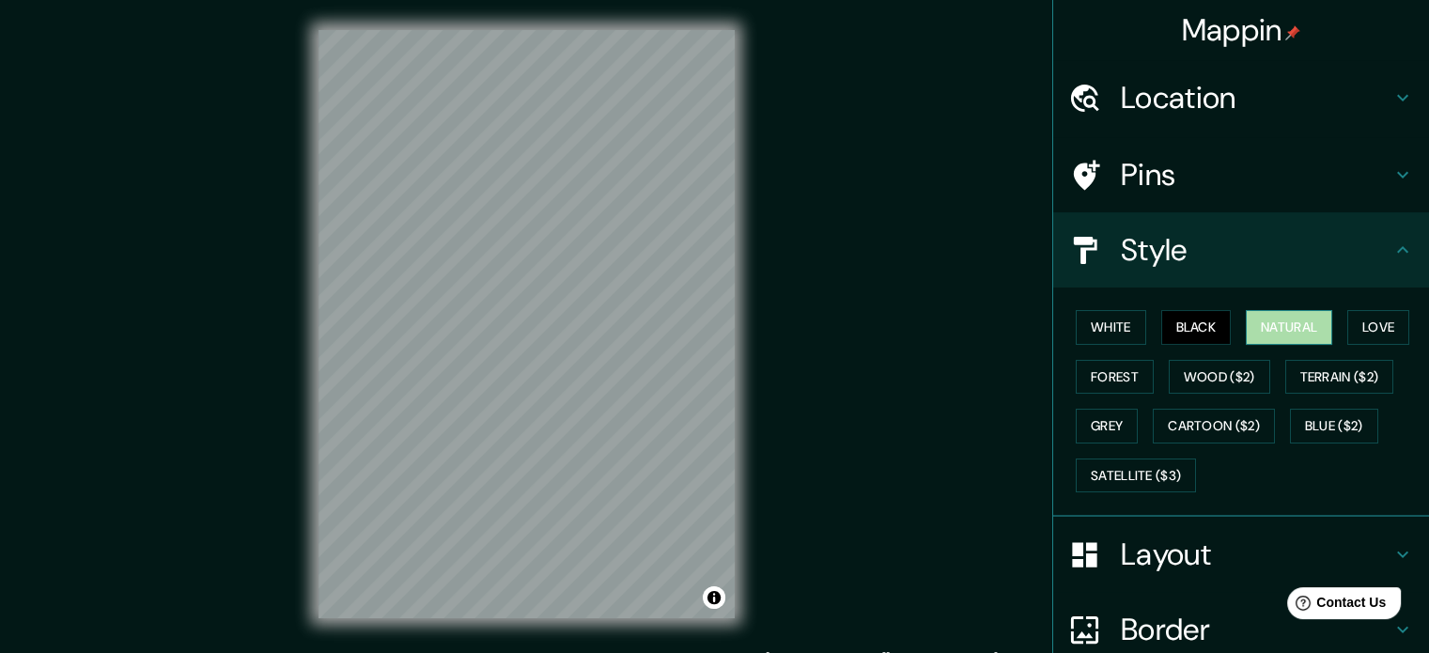
click at [1274, 338] on button "Natural" at bounding box center [1289, 327] width 86 height 35
click at [1376, 331] on button "Love" at bounding box center [1379, 327] width 62 height 35
